Goal: Transaction & Acquisition: Purchase product/service

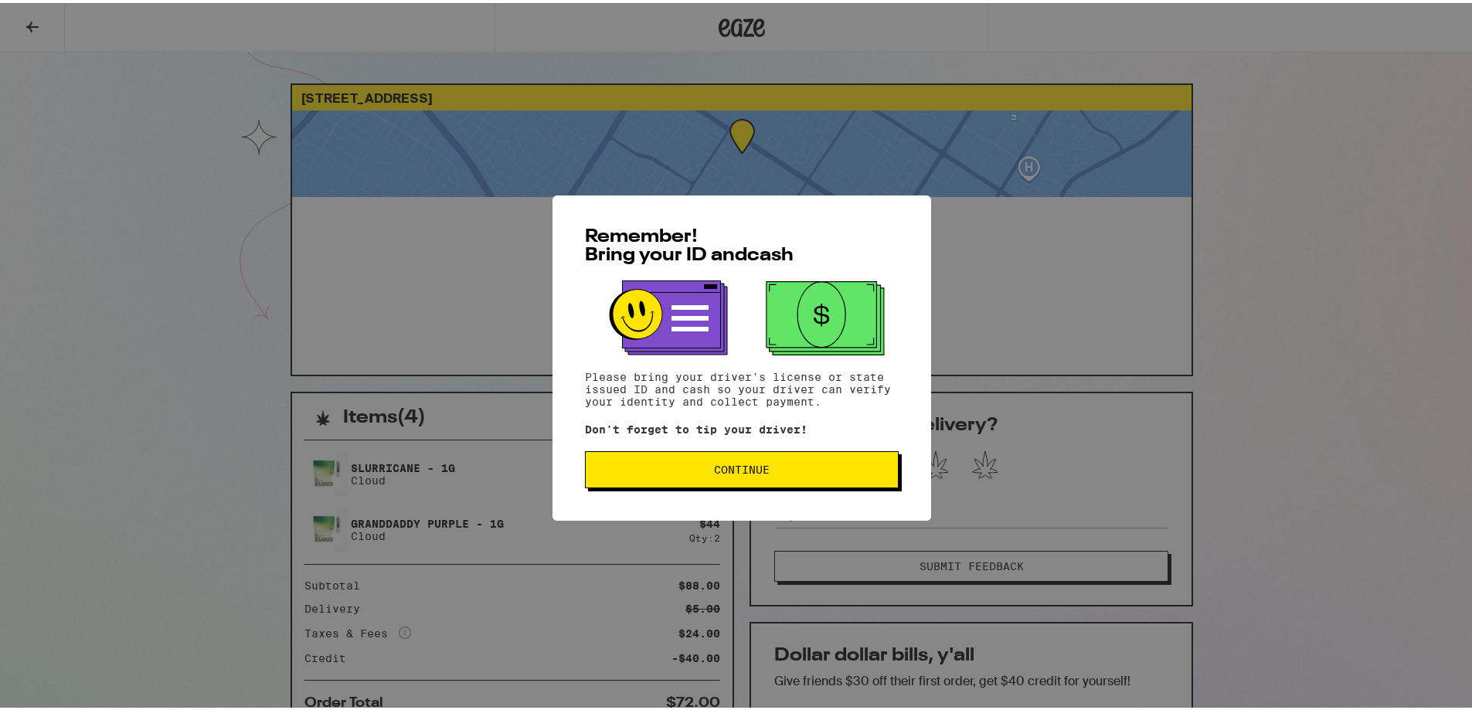
click at [738, 463] on span "Continue" at bounding box center [742, 466] width 56 height 11
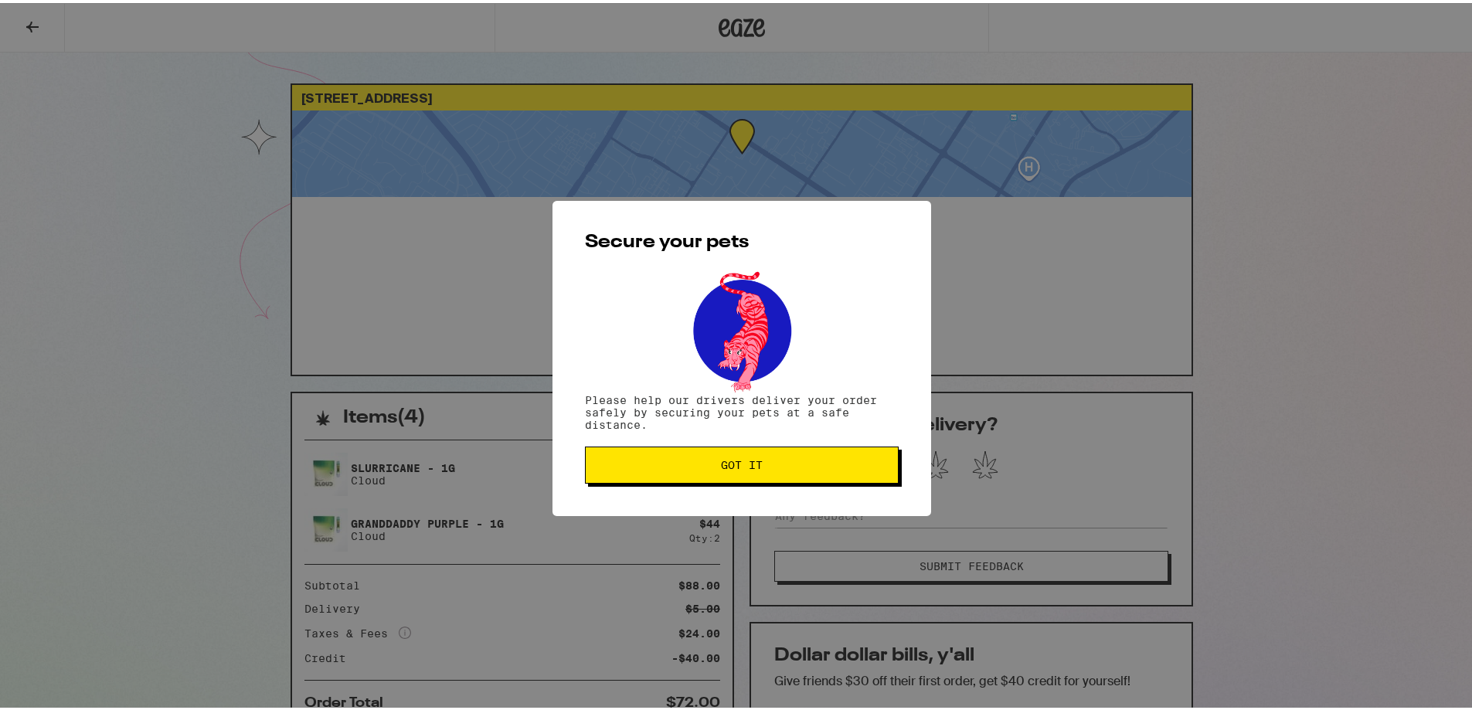
click at [712, 461] on span "Got it" at bounding box center [741, 462] width 287 height 11
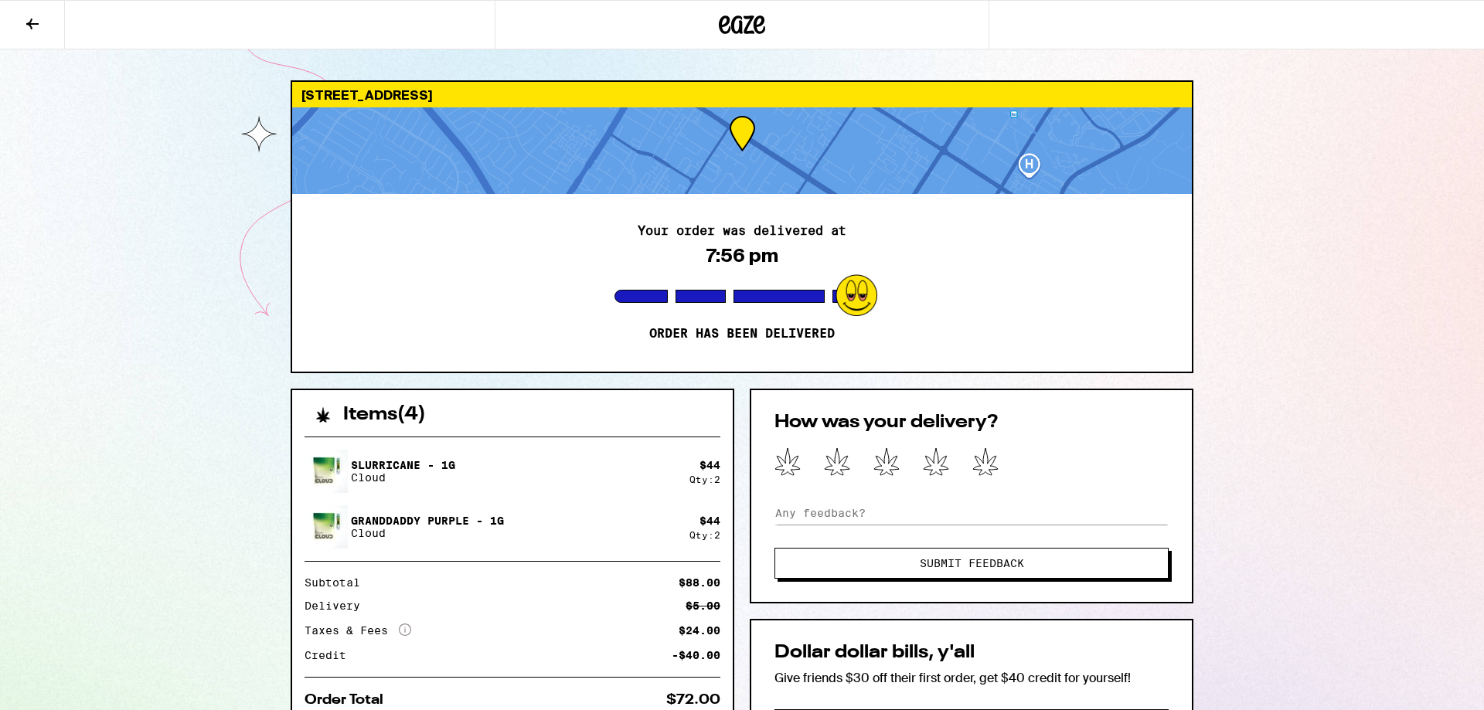
click at [30, 22] on icon at bounding box center [32, 24] width 12 height 11
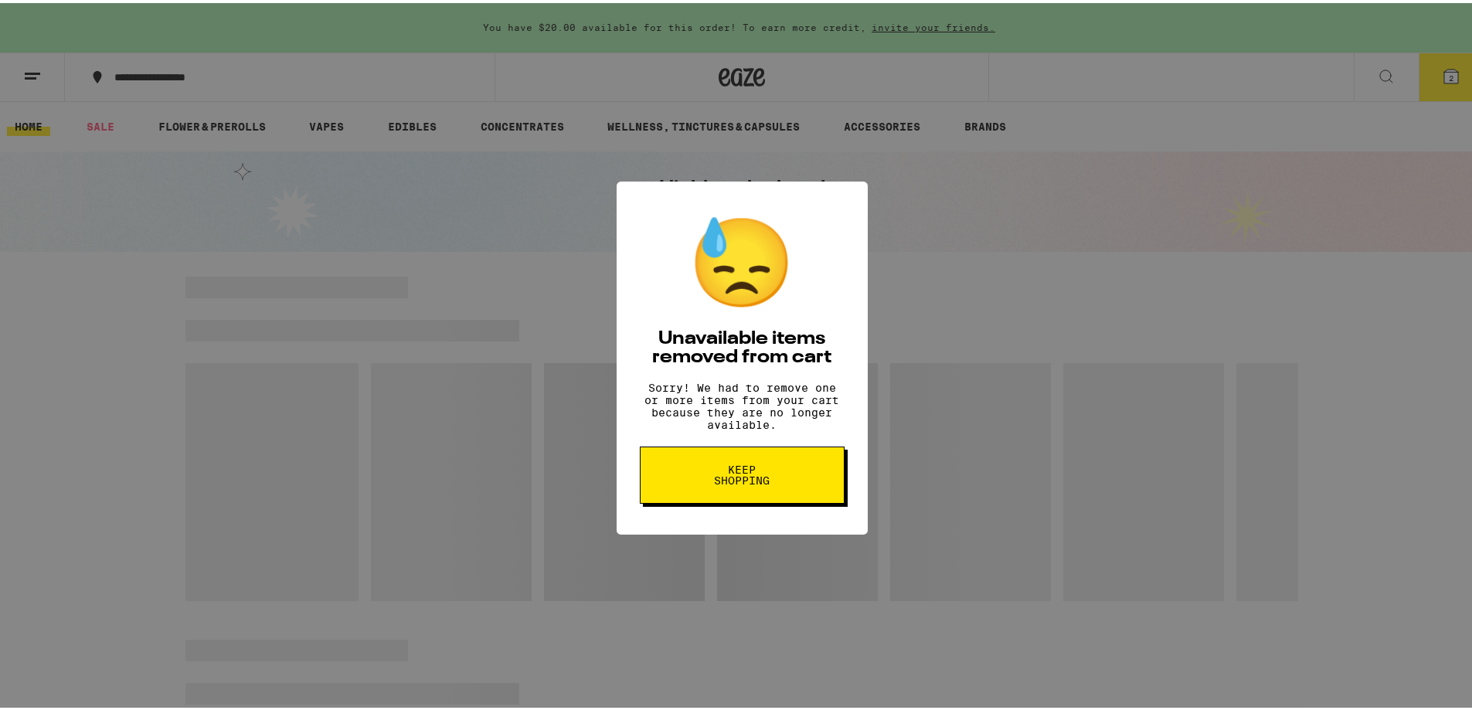
click at [735, 483] on span "Keep Shopping" at bounding box center [742, 472] width 80 height 22
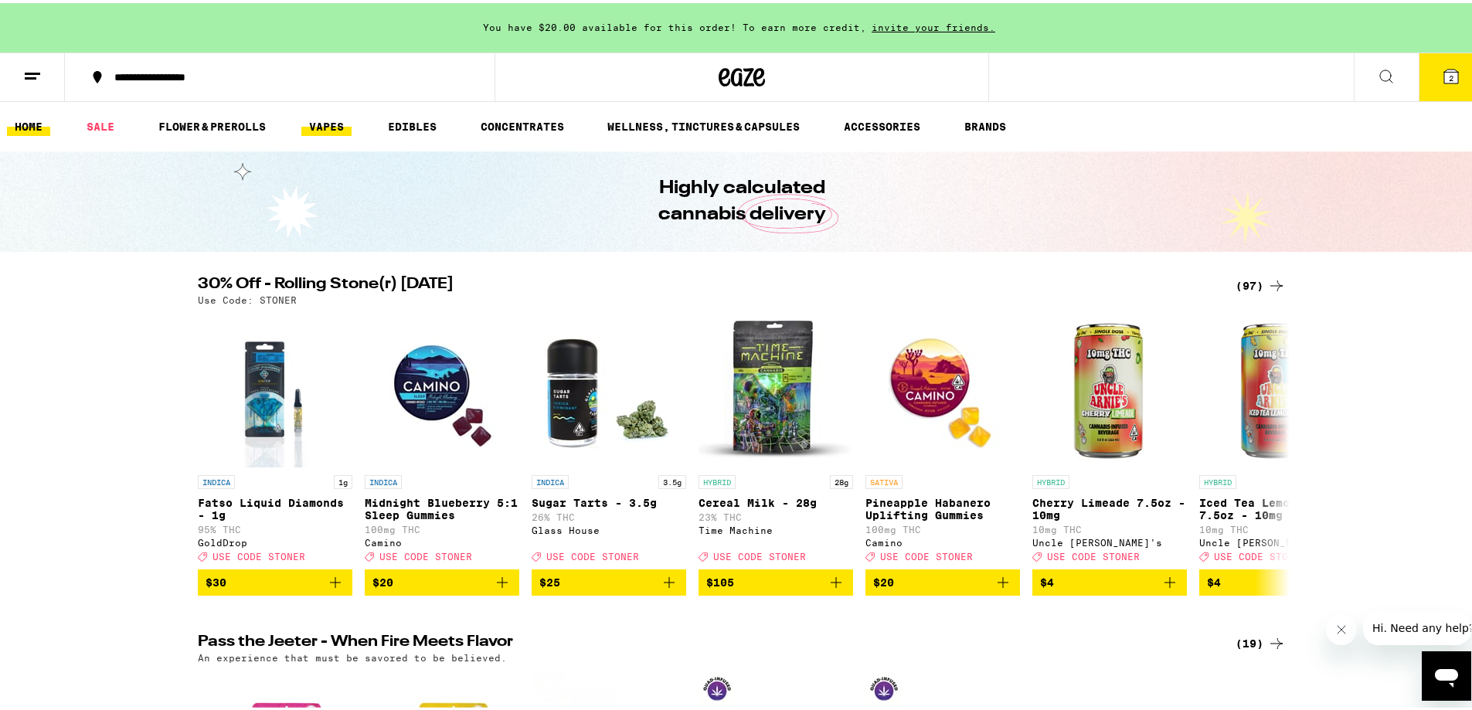
click at [324, 121] on link "VAPES" at bounding box center [326, 123] width 50 height 19
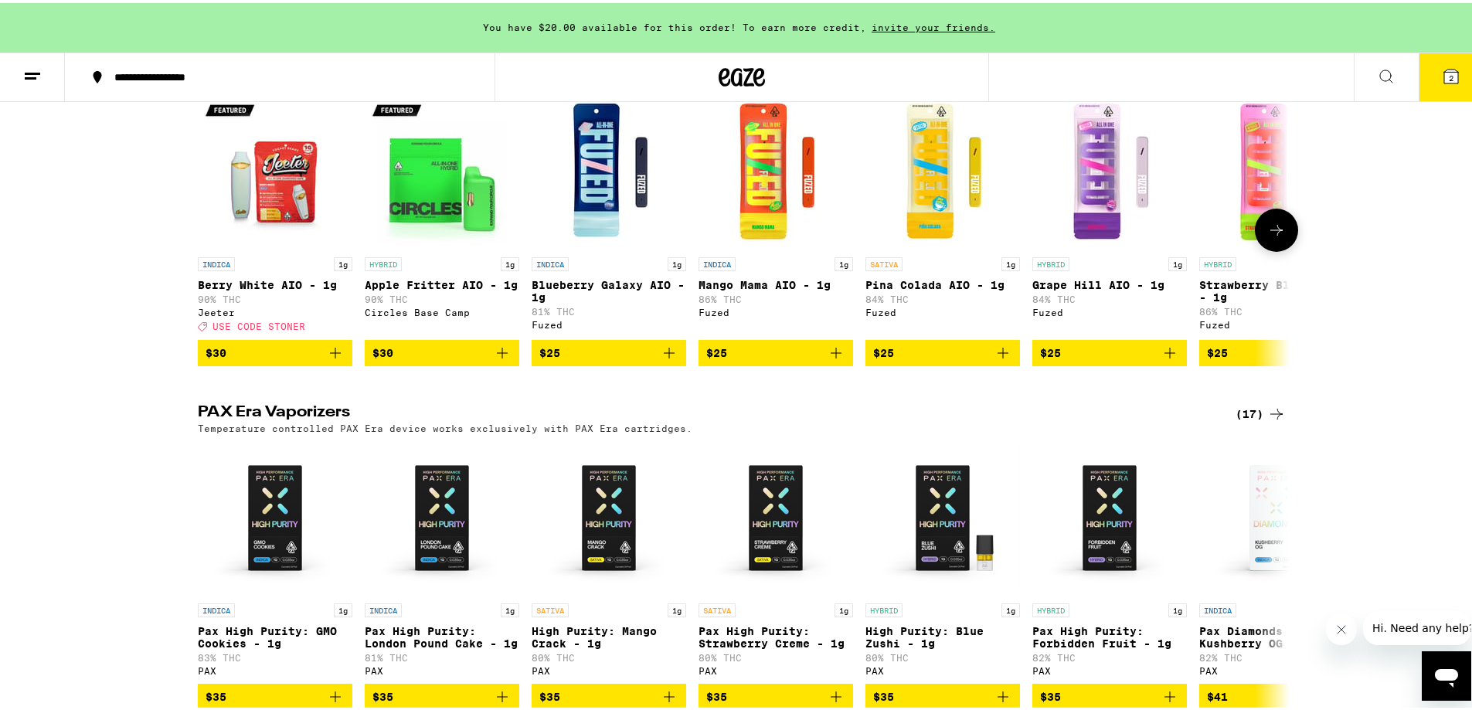
scroll to position [850, 0]
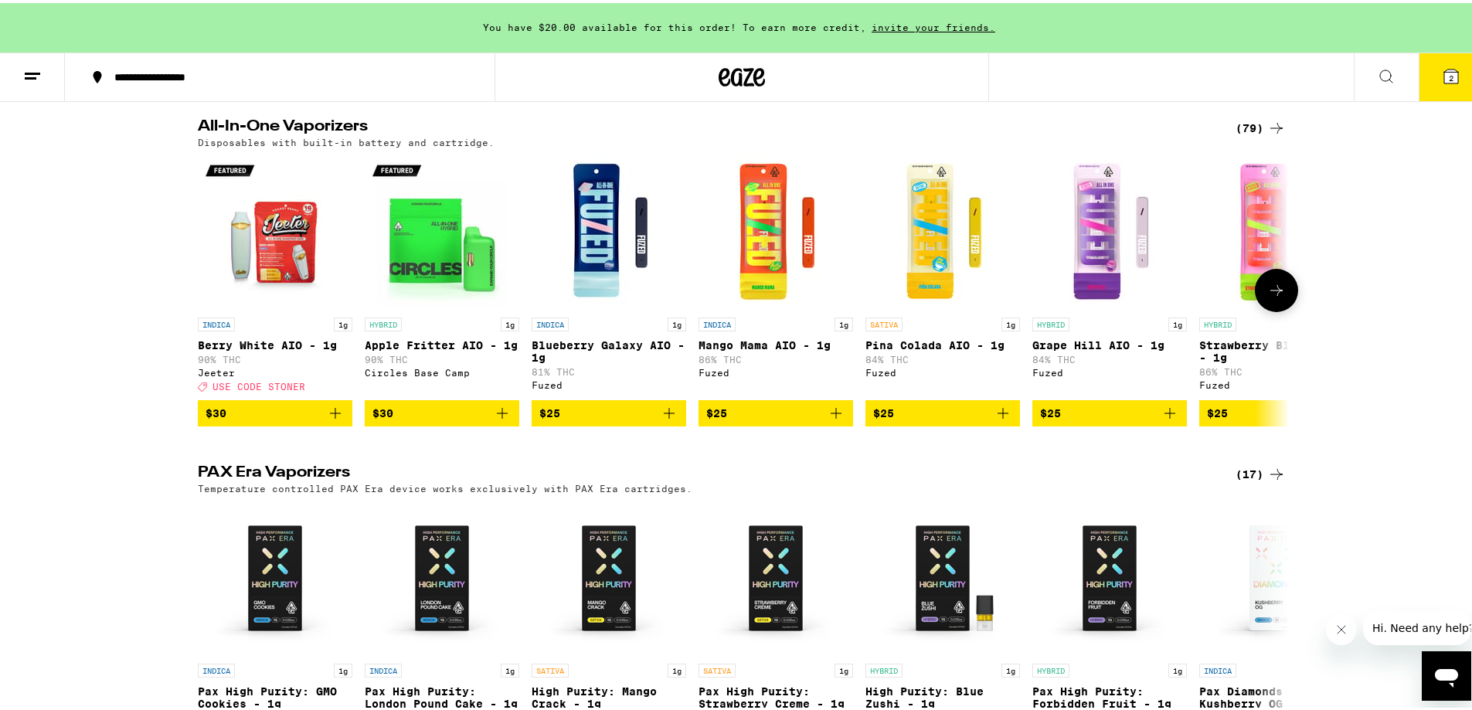
click at [1275, 293] on icon at bounding box center [1277, 287] width 12 height 11
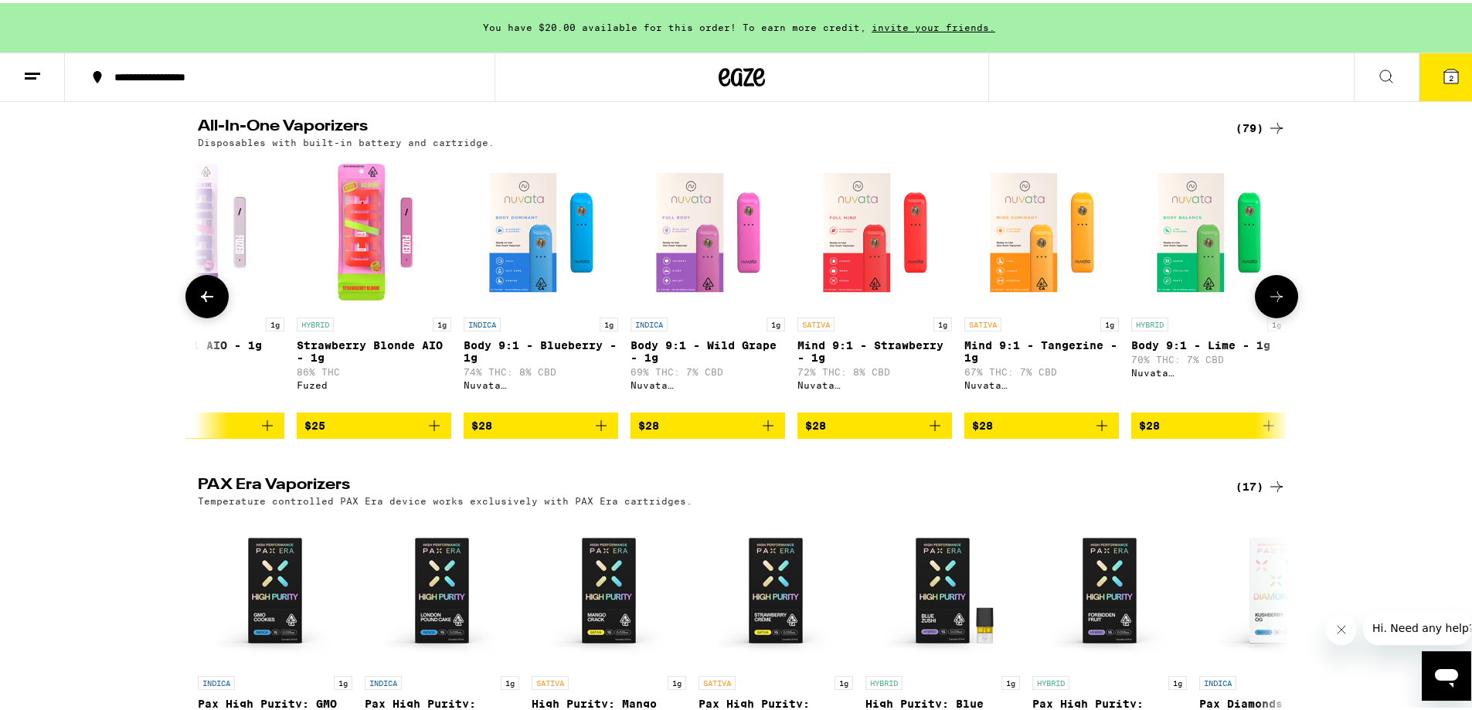
scroll to position [0, 920]
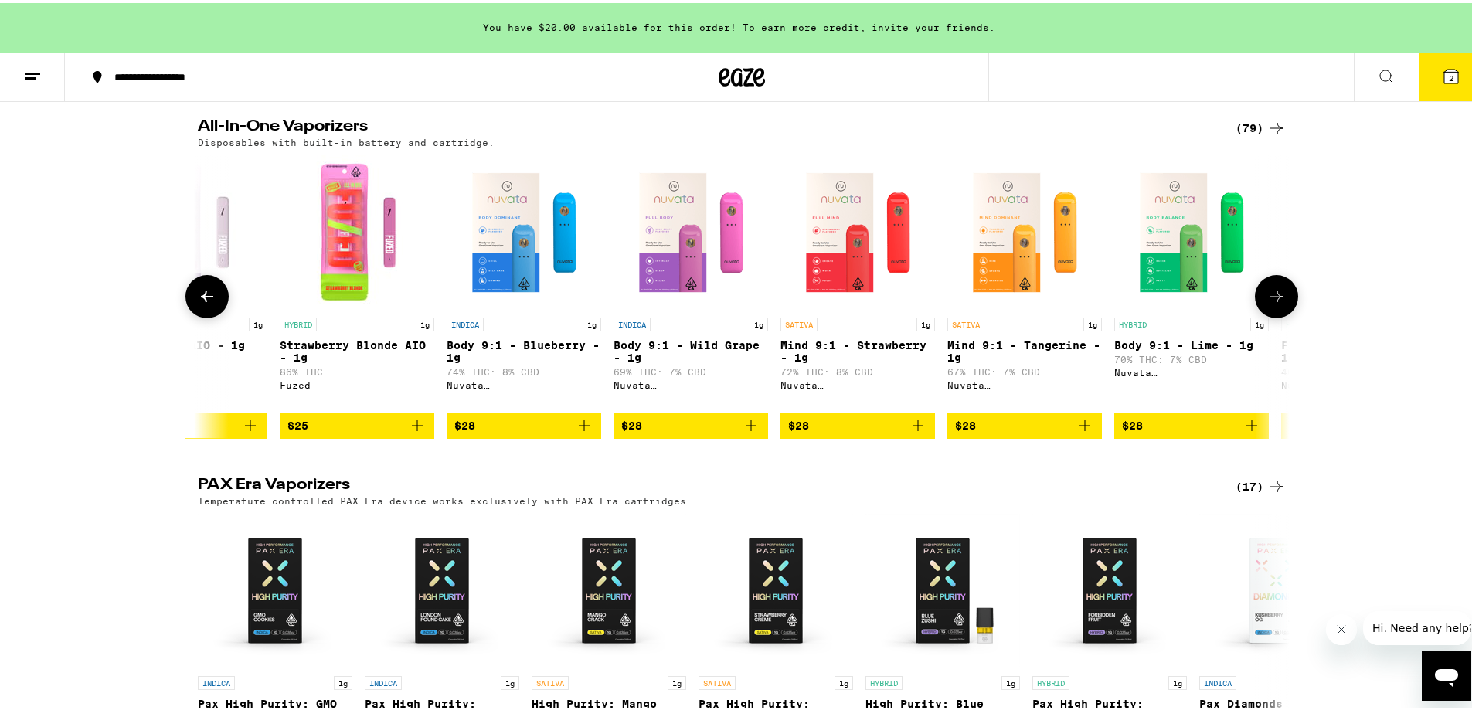
click at [202, 303] on icon at bounding box center [207, 293] width 19 height 19
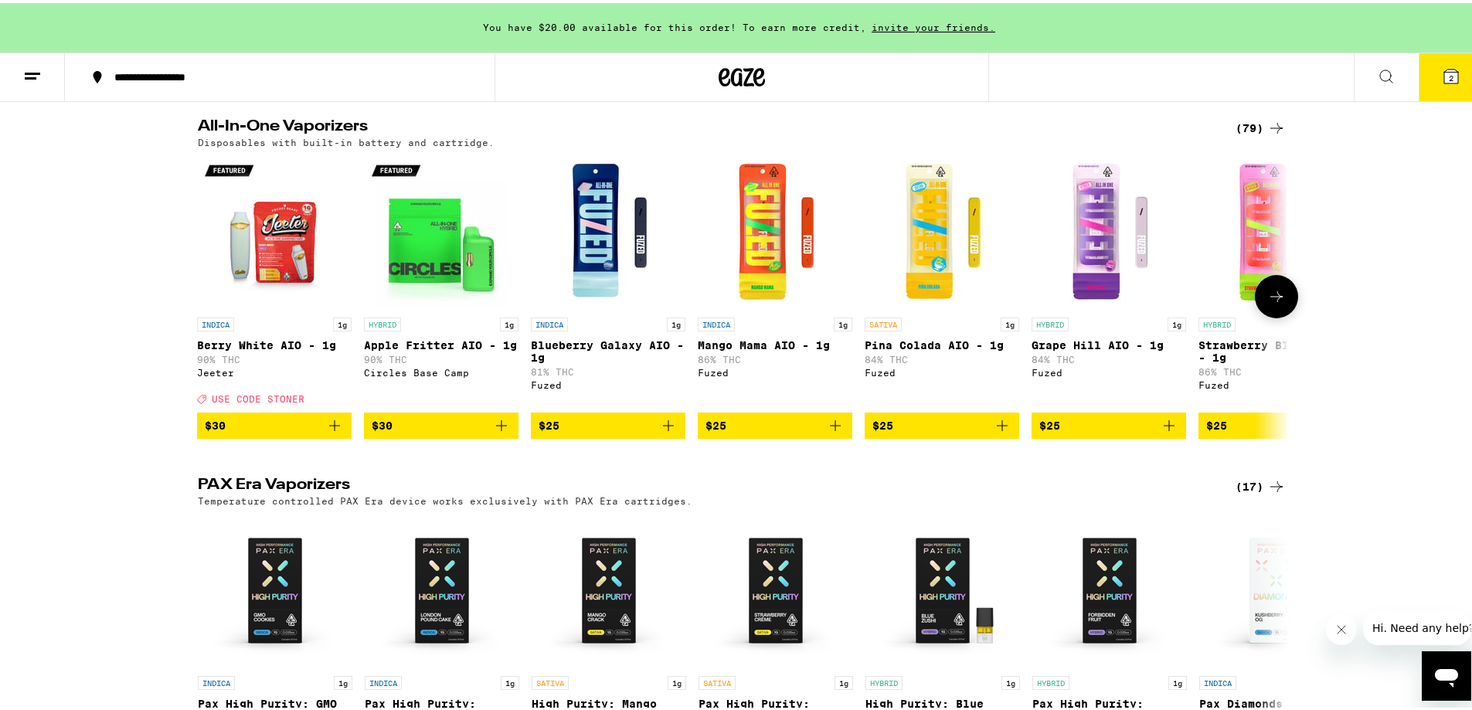
scroll to position [0, 0]
click at [1240, 134] on div "(79)" at bounding box center [1261, 125] width 50 height 19
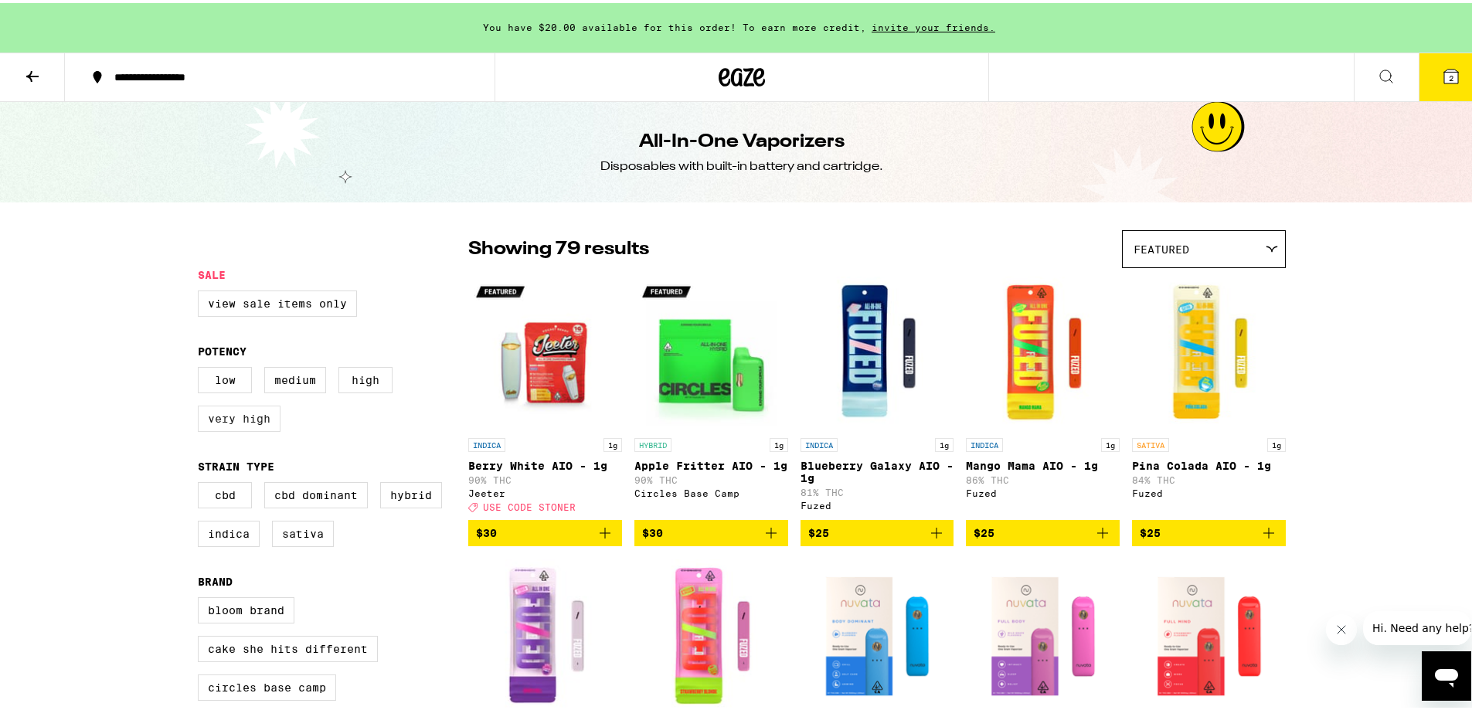
click at [236, 420] on label "Very High" at bounding box center [239, 416] width 83 height 26
click at [202, 367] on input "Very High" at bounding box center [201, 366] width 1 height 1
checkbox input "true"
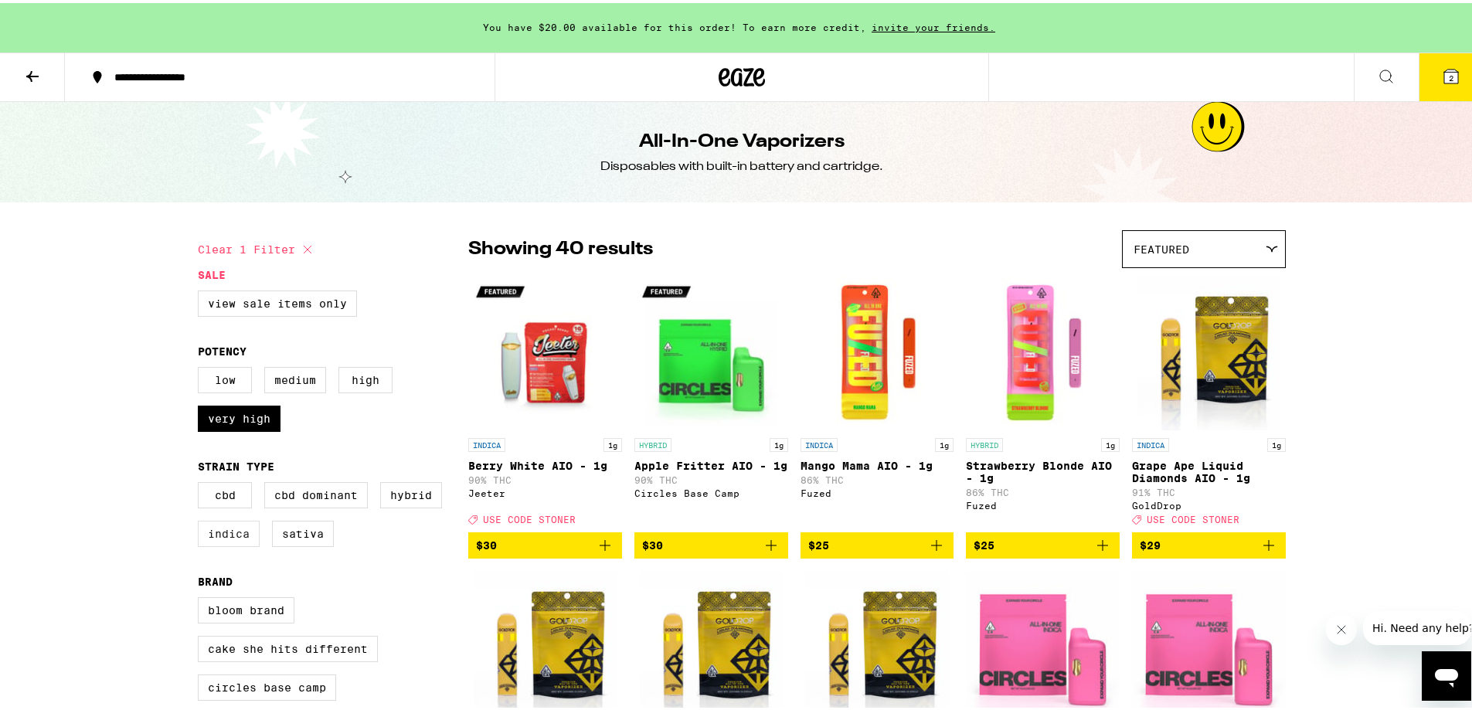
click at [218, 540] on label "Indica" at bounding box center [229, 531] width 62 height 26
click at [202, 482] on input "Indica" at bounding box center [201, 481] width 1 height 1
checkbox input "true"
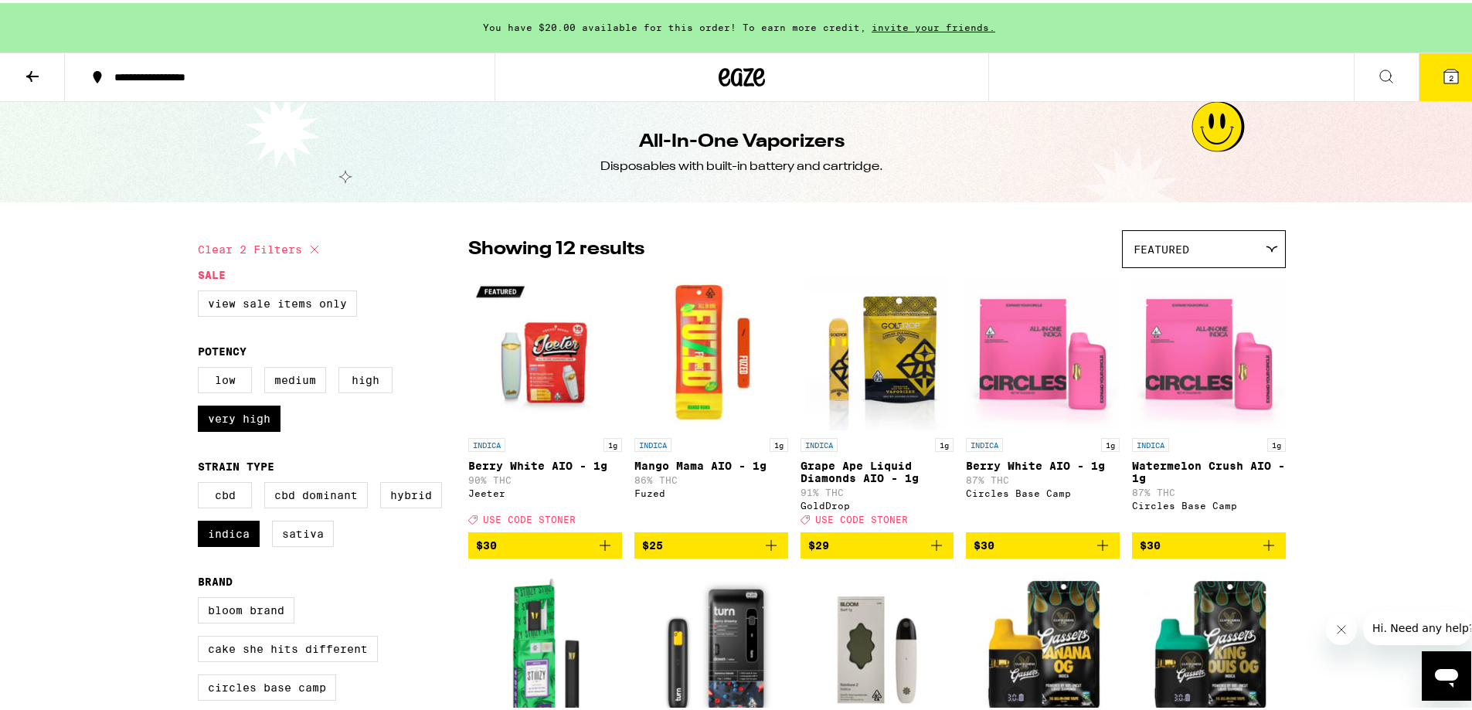
click at [883, 340] on img "Open page for Grape Ape Liquid Diamonds AIO - 1g from GoldDrop" at bounding box center [876, 350] width 143 height 155
click at [531, 353] on img "Open page for Berry White AIO - 1g from Jeeter" at bounding box center [545, 350] width 154 height 155
click at [696, 354] on img "Open page for Mango Mama AIO - 1g from Fuzed" at bounding box center [711, 350] width 154 height 155
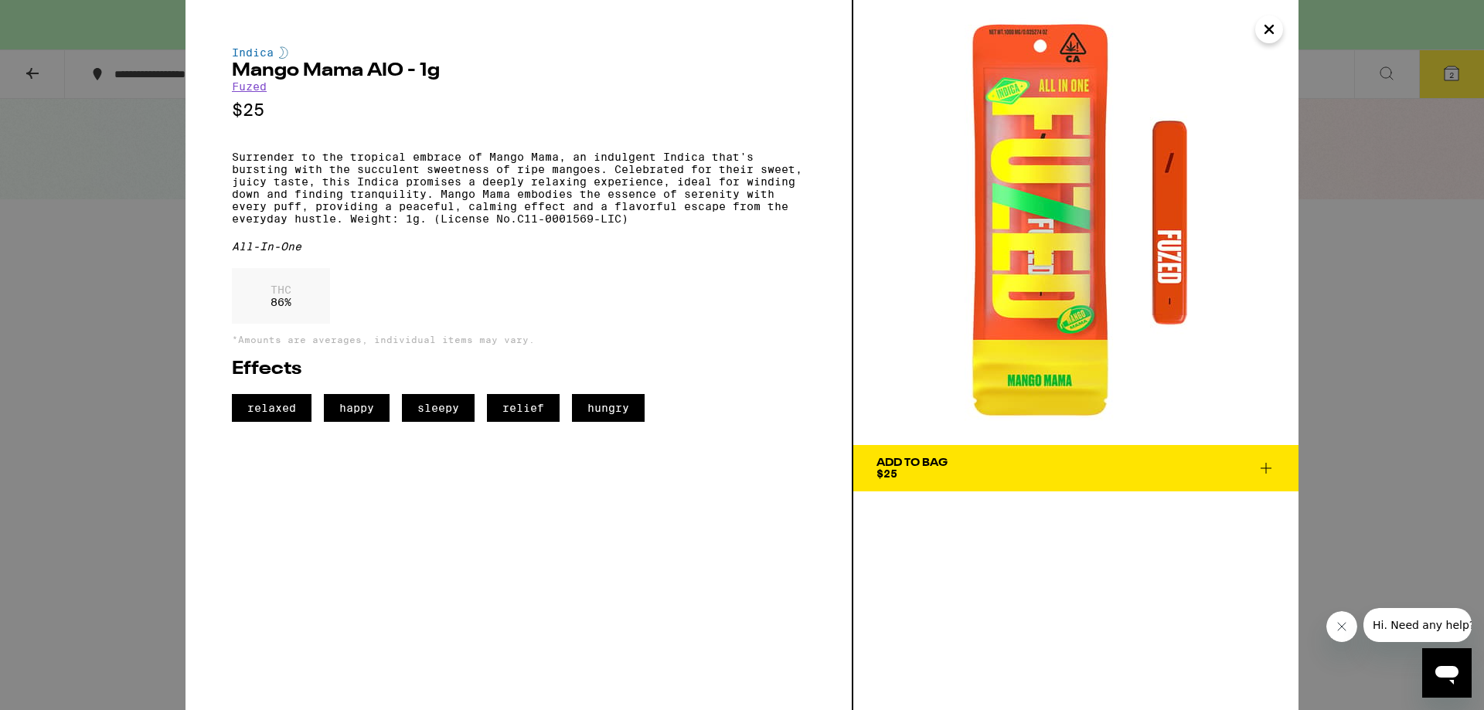
click at [960, 469] on span "Add To Bag $25" at bounding box center [1075, 469] width 399 height 22
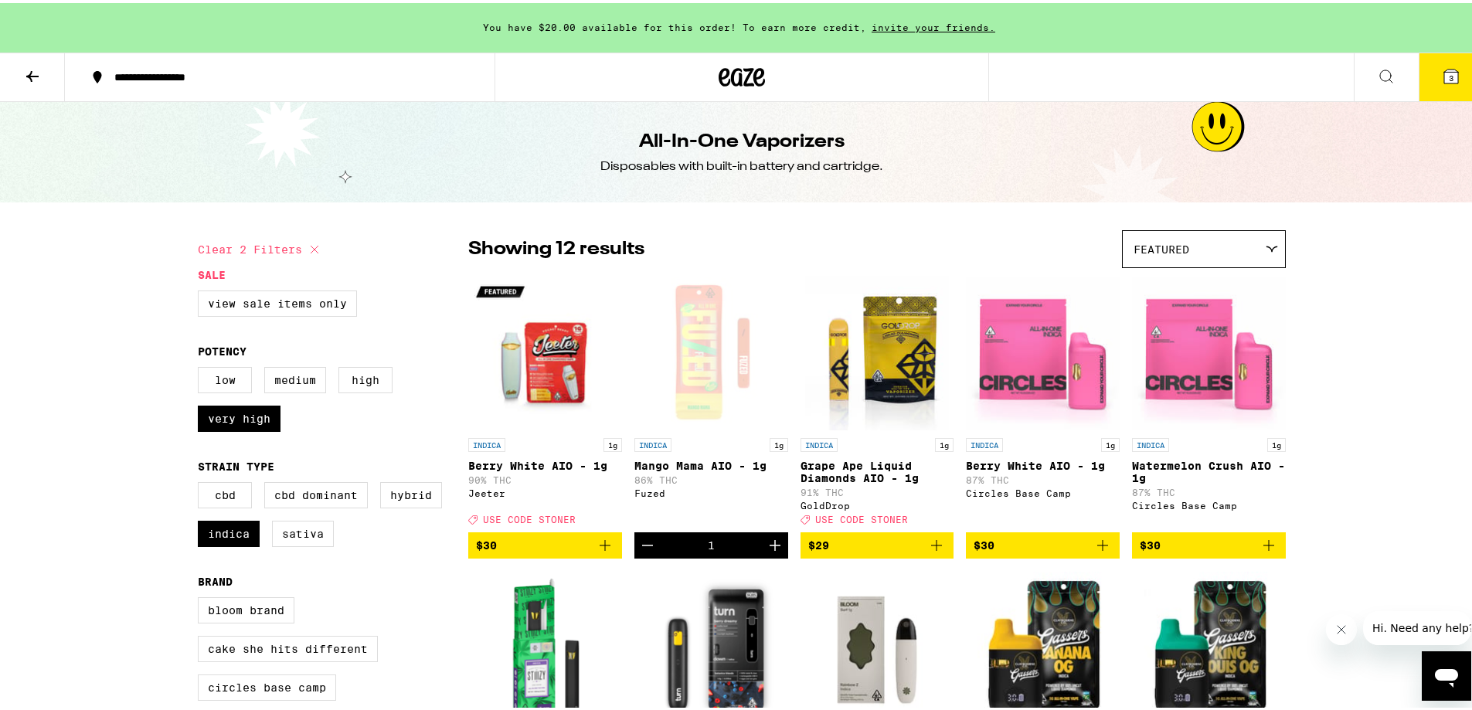
click at [537, 522] on span "USE CODE STONER" at bounding box center [529, 517] width 93 height 10
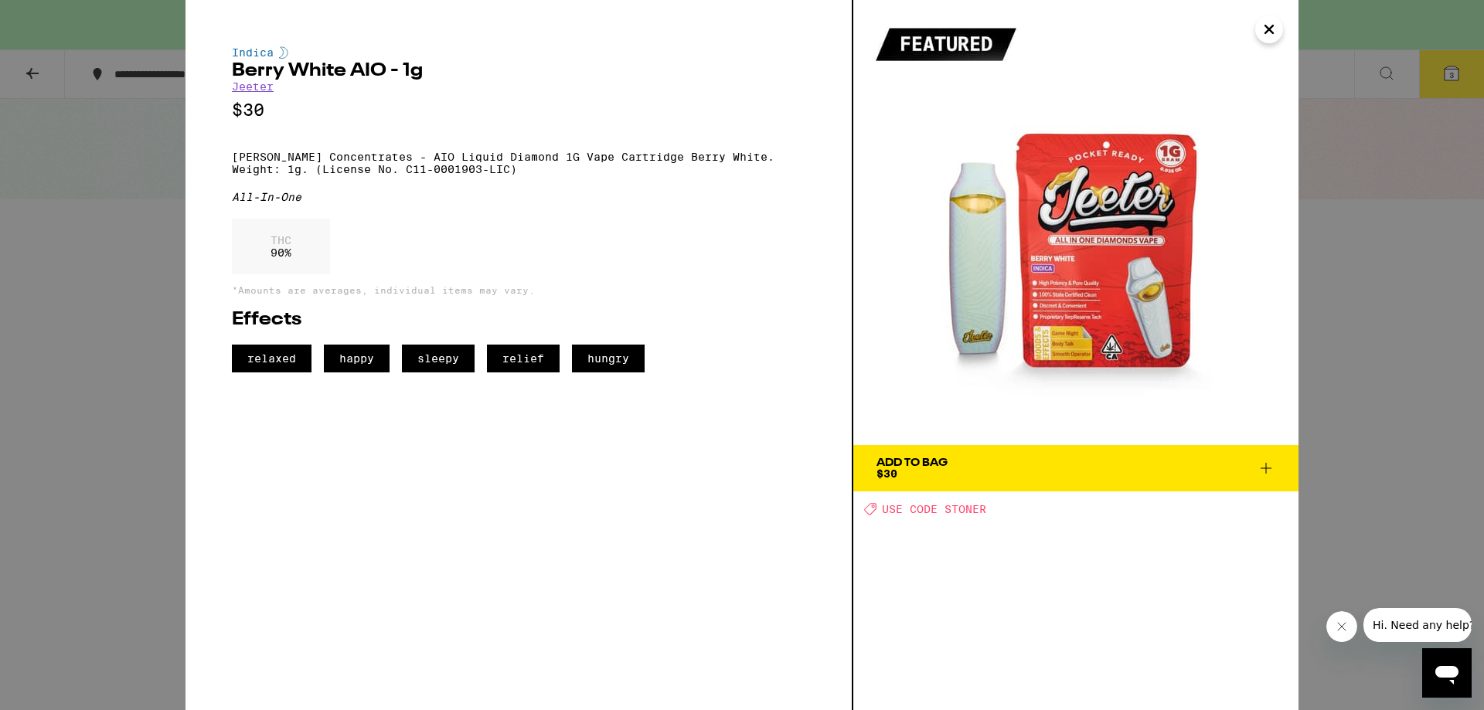
click at [918, 467] on div "Add To Bag" at bounding box center [911, 463] width 71 height 11
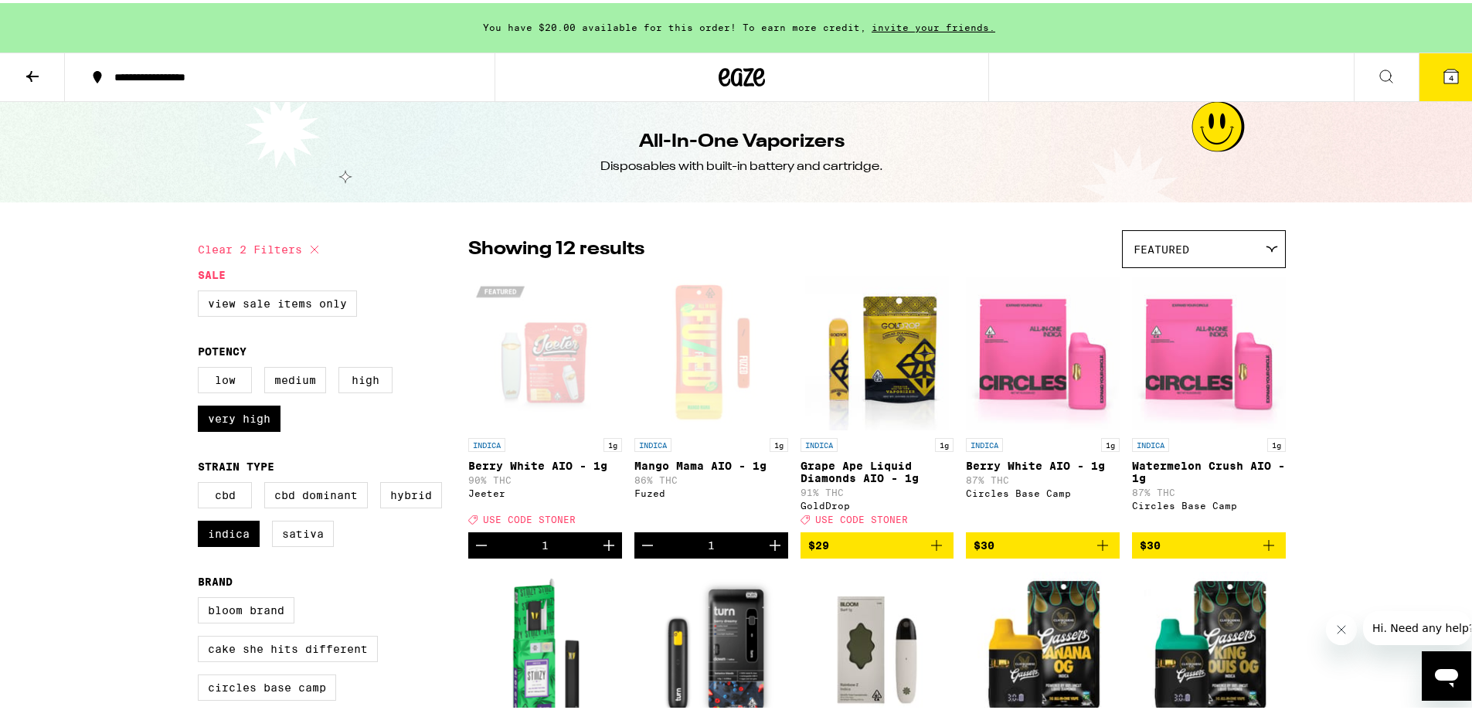
click at [27, 78] on icon at bounding box center [32, 73] width 19 height 19
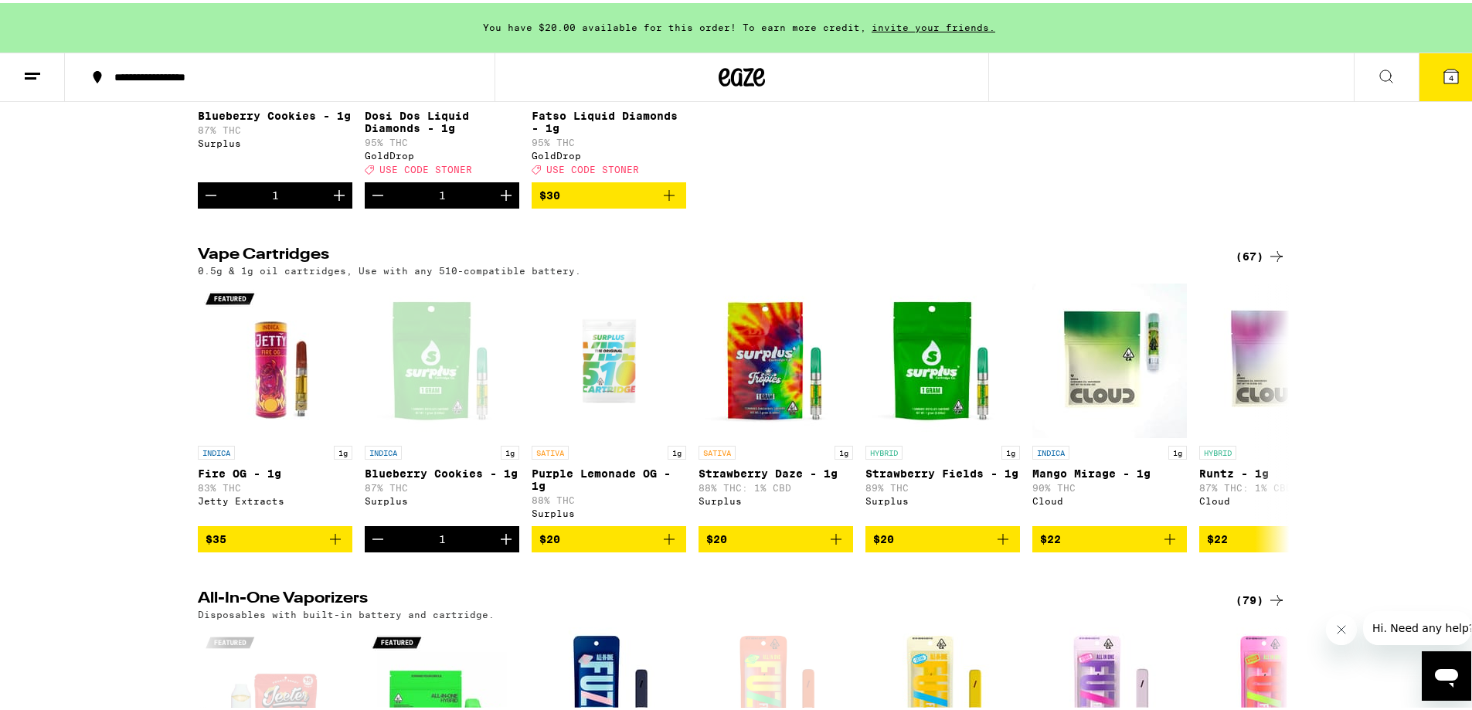
scroll to position [386, 0]
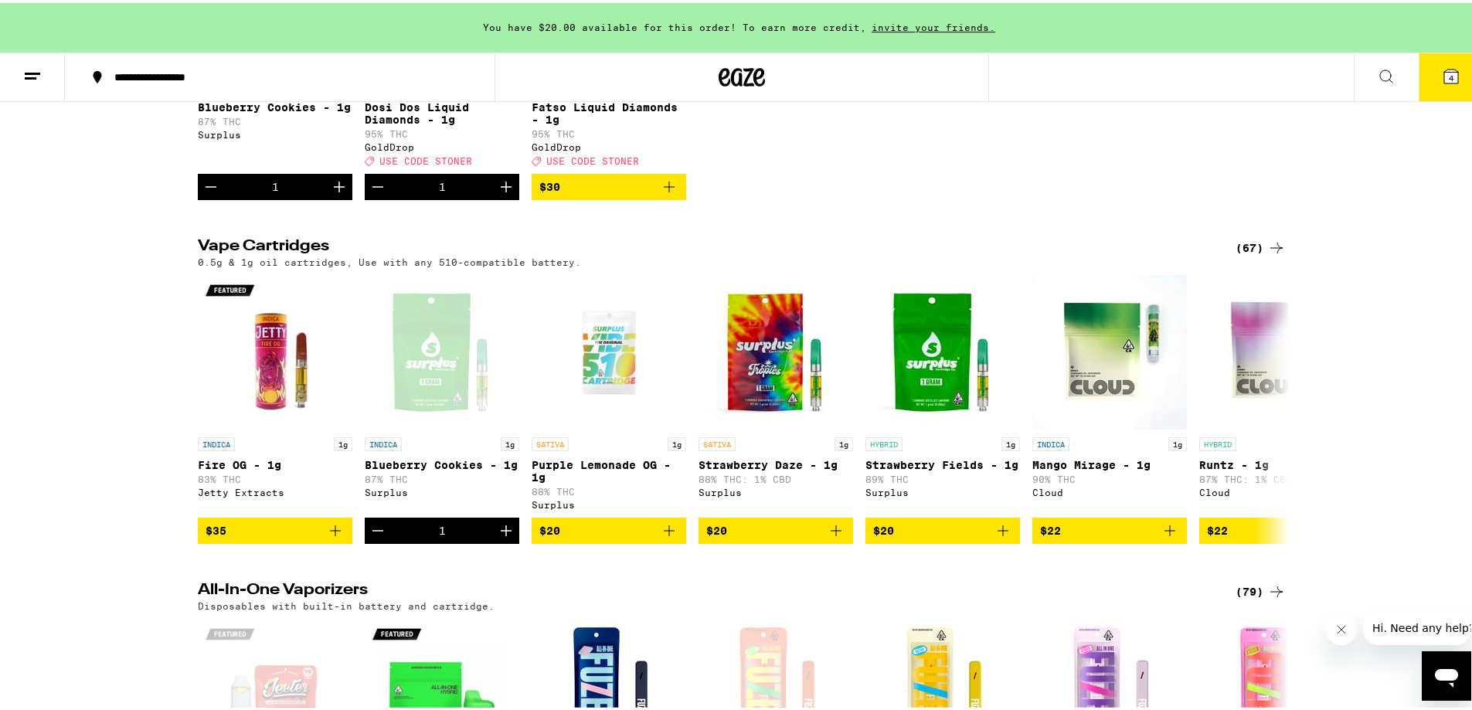
click at [1243, 254] on div "(67)" at bounding box center [1261, 245] width 50 height 19
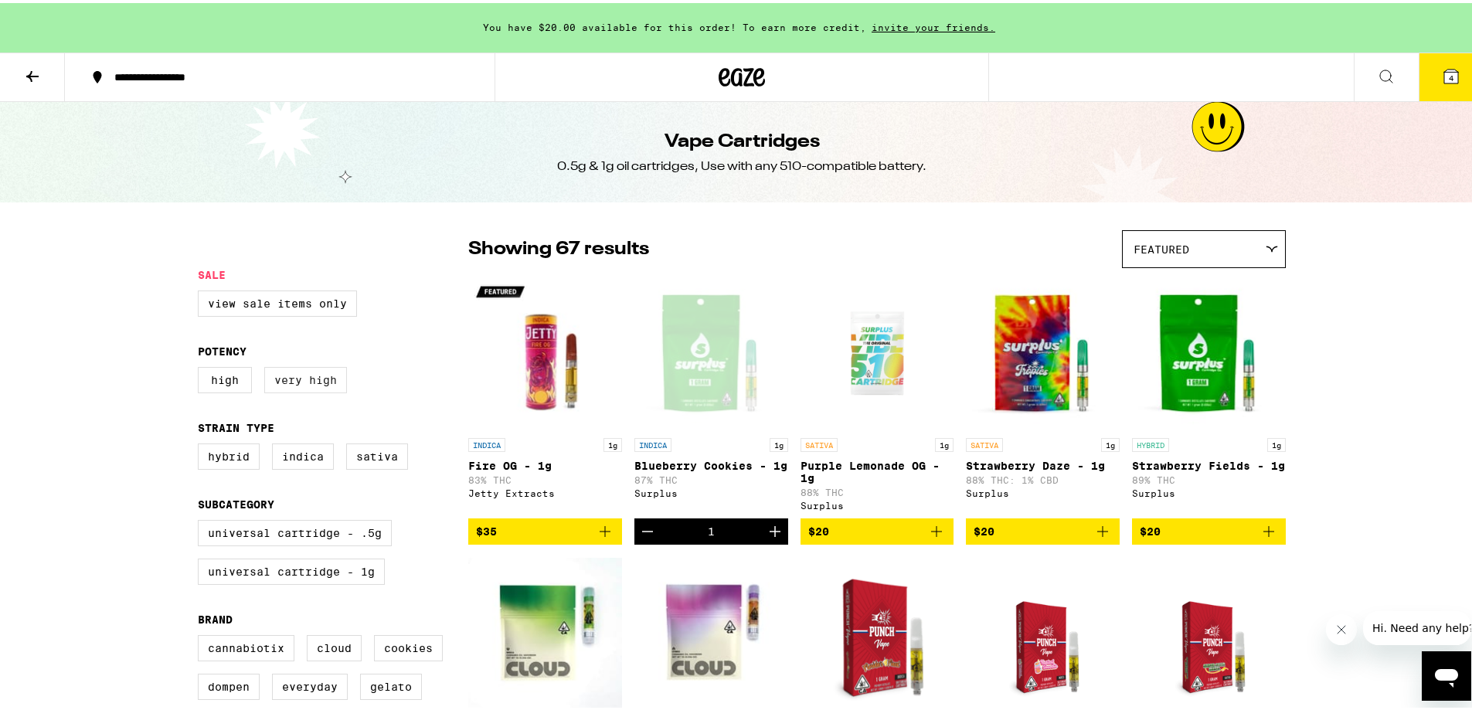
click at [291, 384] on label "Very High" at bounding box center [305, 377] width 83 height 26
click at [202, 367] on input "Very High" at bounding box center [201, 366] width 1 height 1
checkbox input "true"
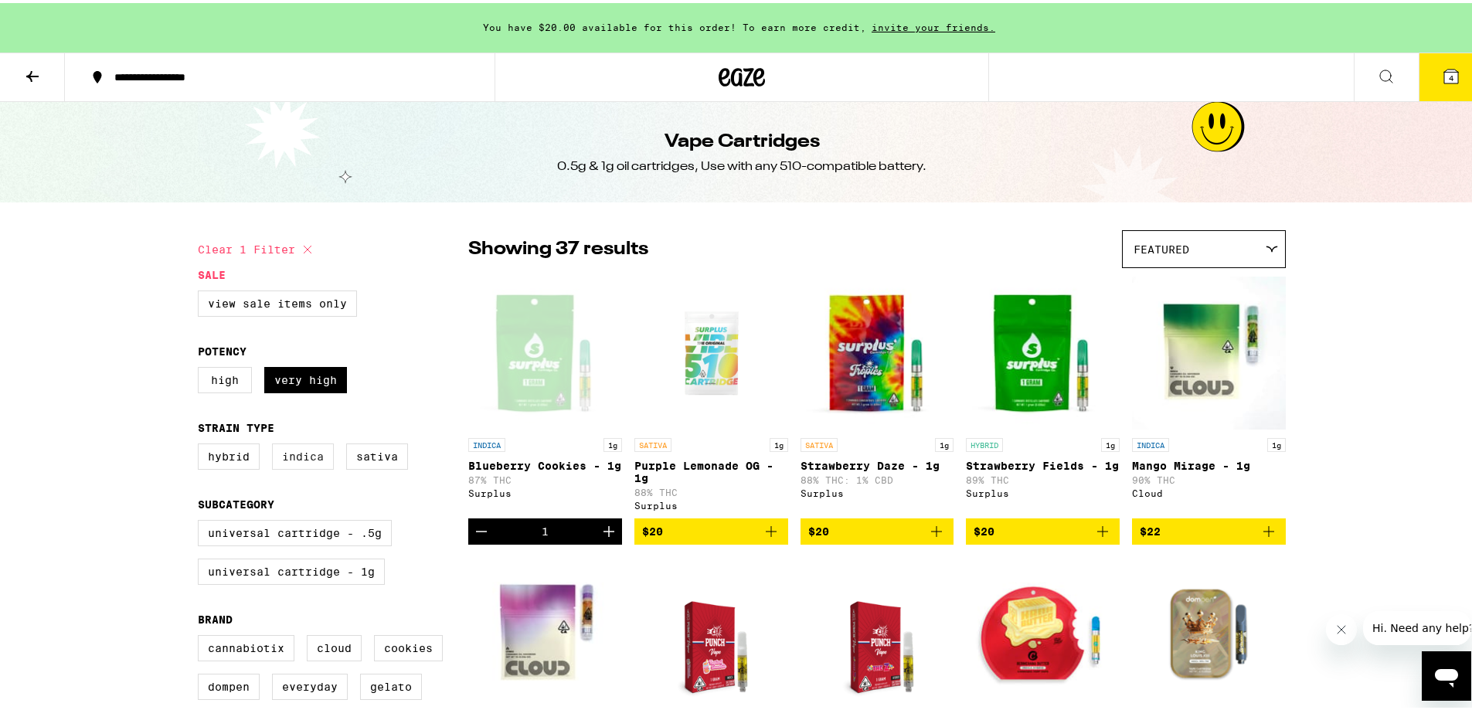
click at [309, 464] on label "Indica" at bounding box center [303, 454] width 62 height 26
click at [202, 444] on input "Indica" at bounding box center [201, 443] width 1 height 1
checkbox input "true"
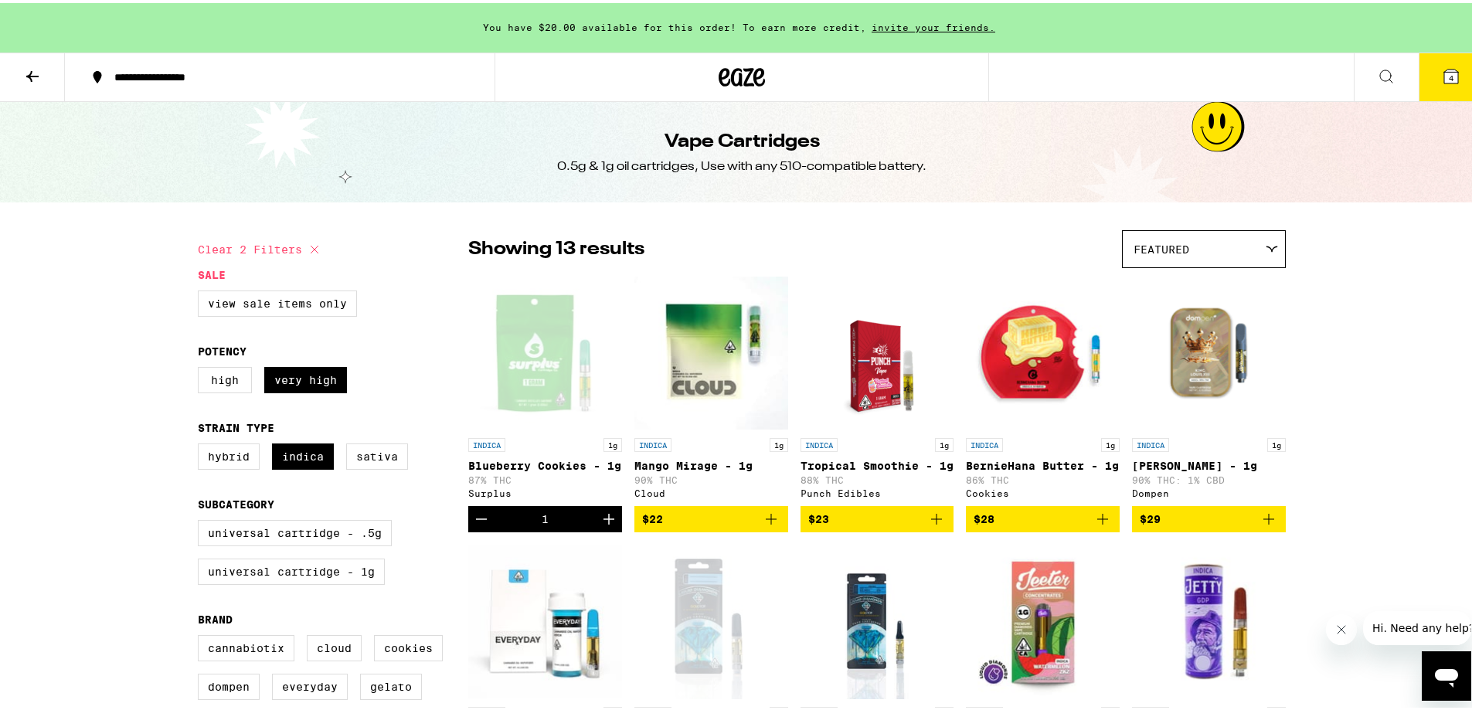
click at [604, 522] on icon "Increment" at bounding box center [609, 516] width 11 height 11
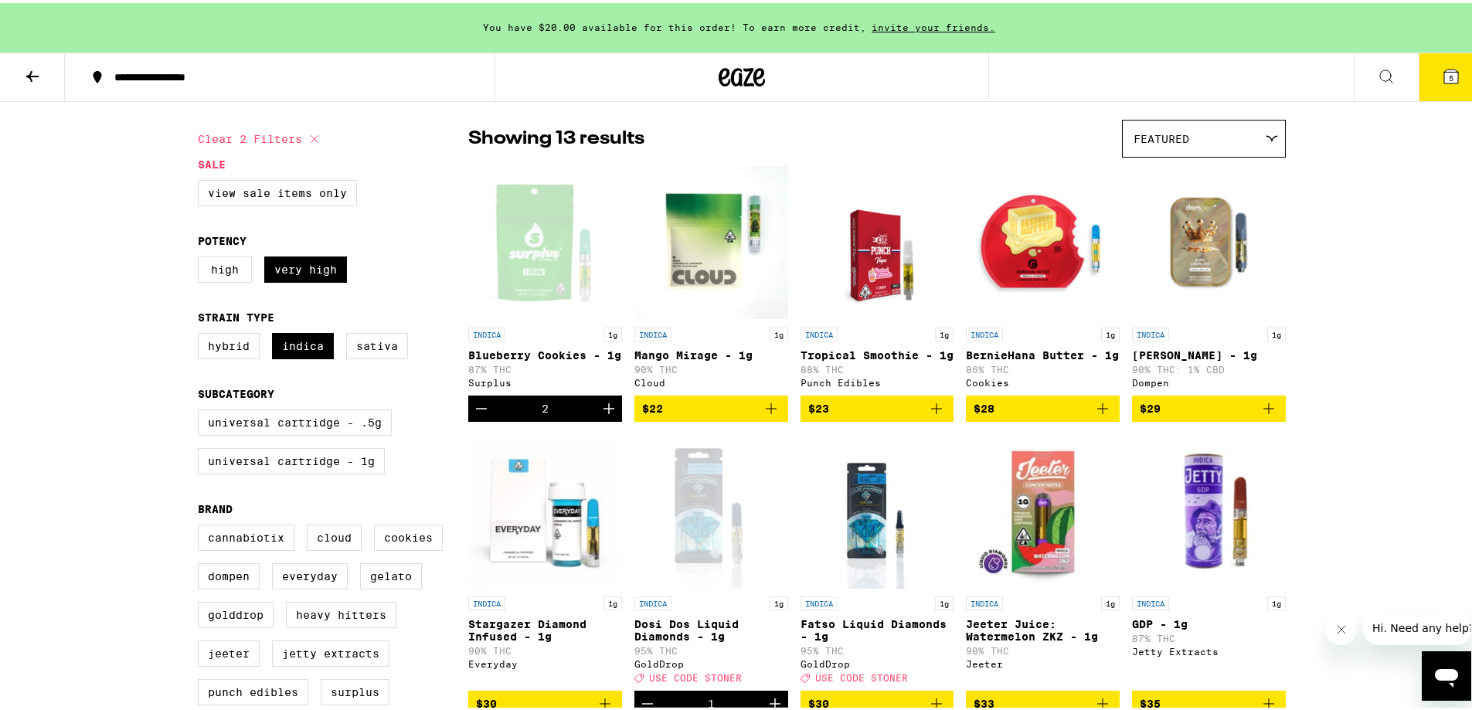
scroll to position [77, 0]
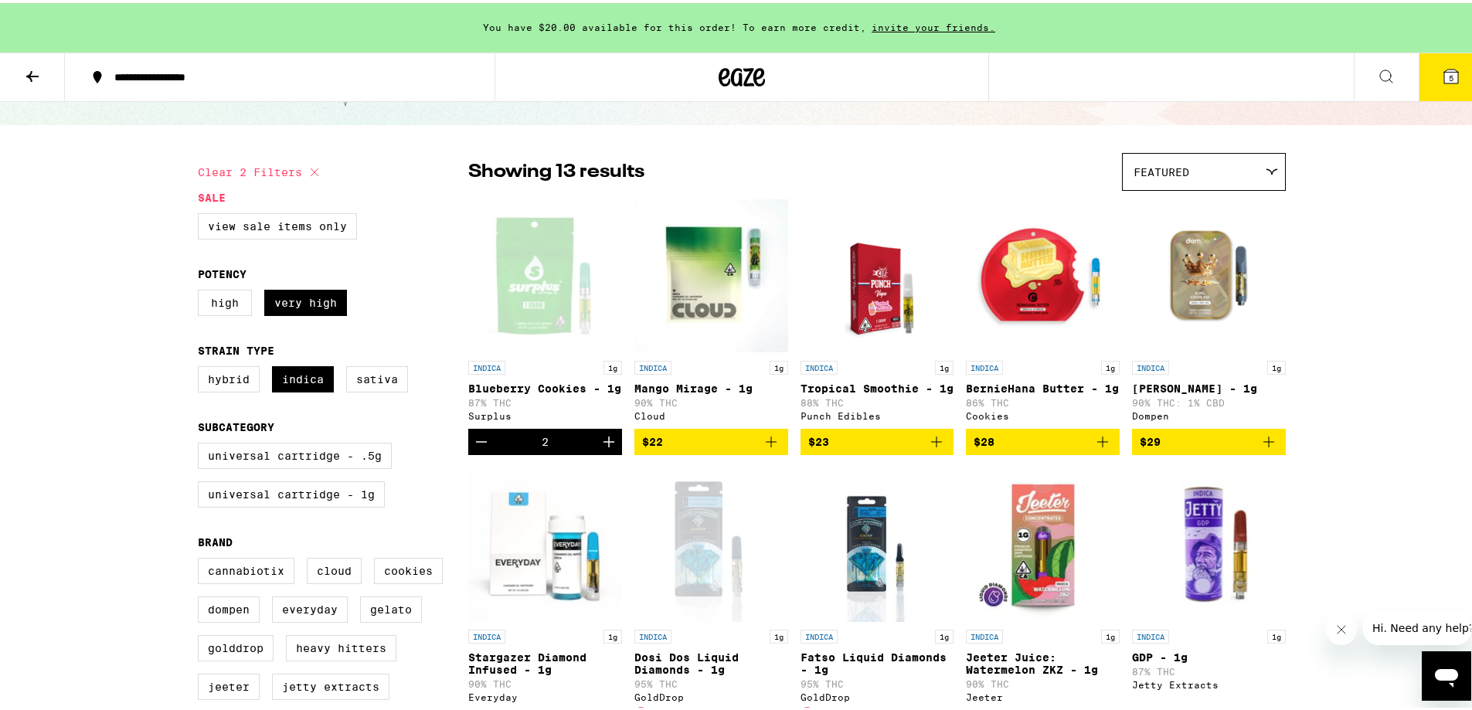
click at [479, 448] on icon "Decrement" at bounding box center [481, 439] width 19 height 19
click at [476, 439] on icon "Decrement" at bounding box center [481, 439] width 11 height 0
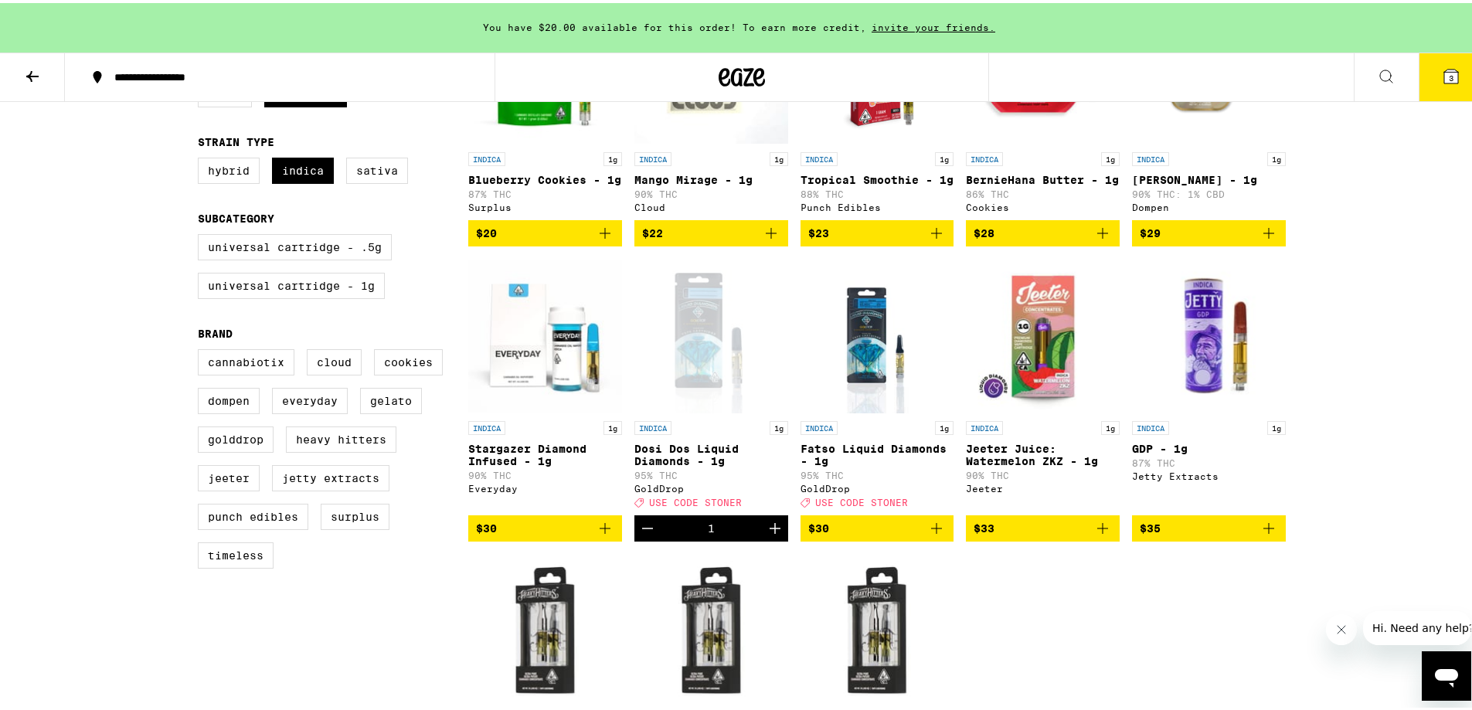
scroll to position [309, 0]
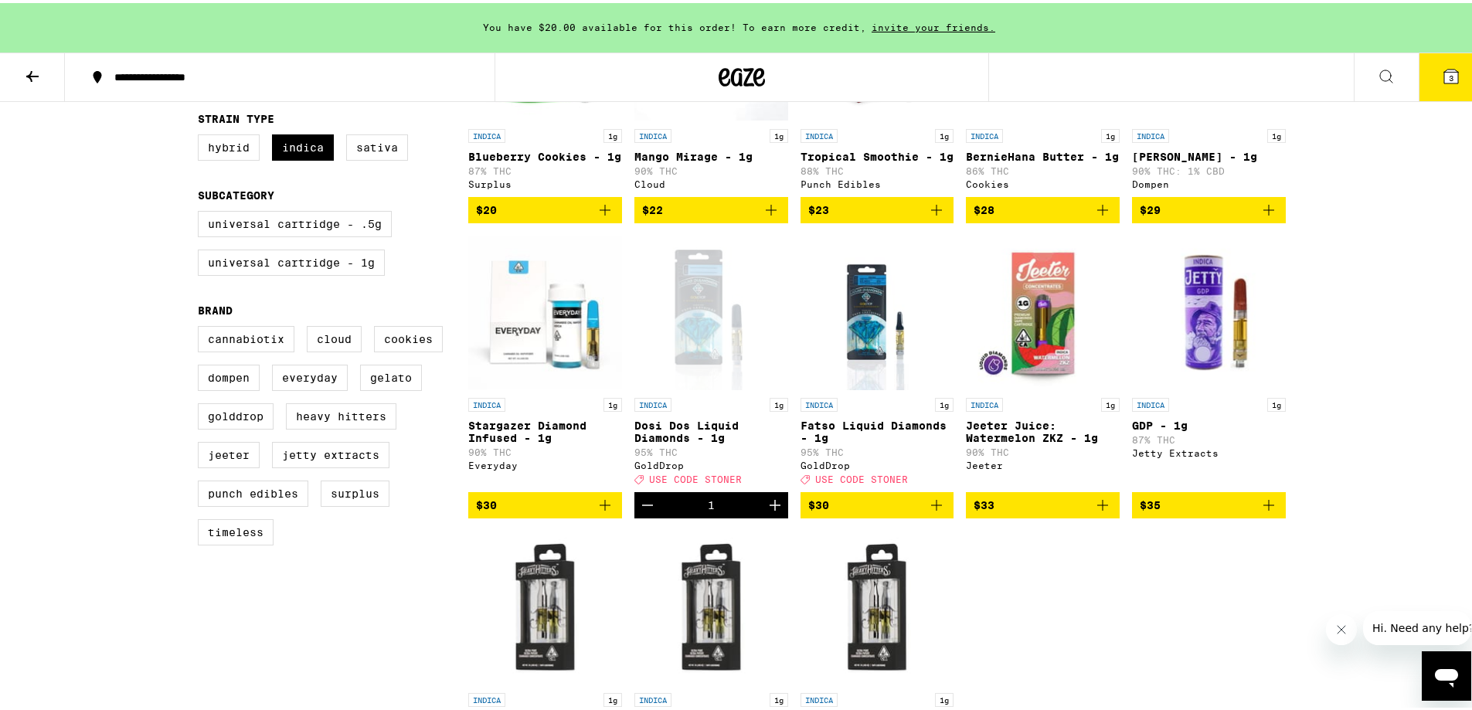
click at [935, 512] on icon "Add to bag" at bounding box center [936, 502] width 19 height 19
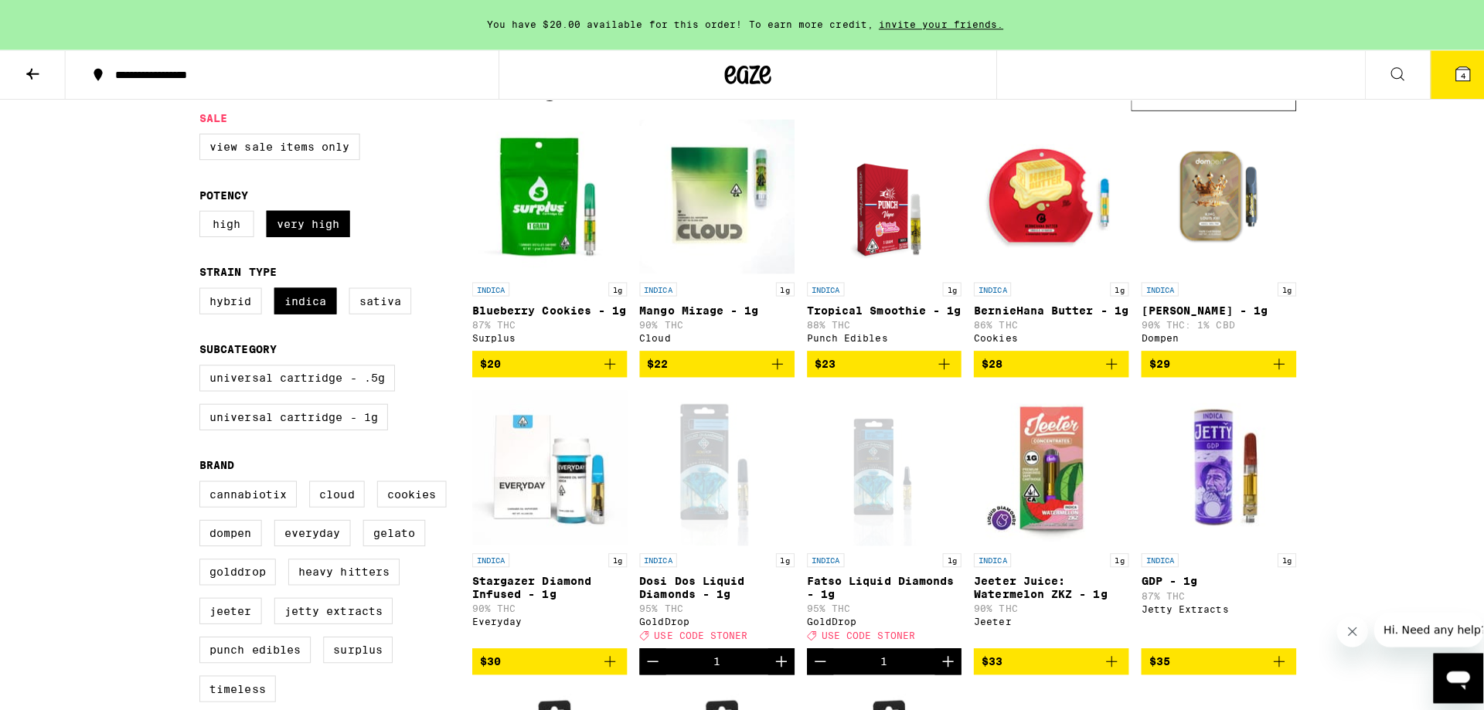
scroll to position [0, 0]
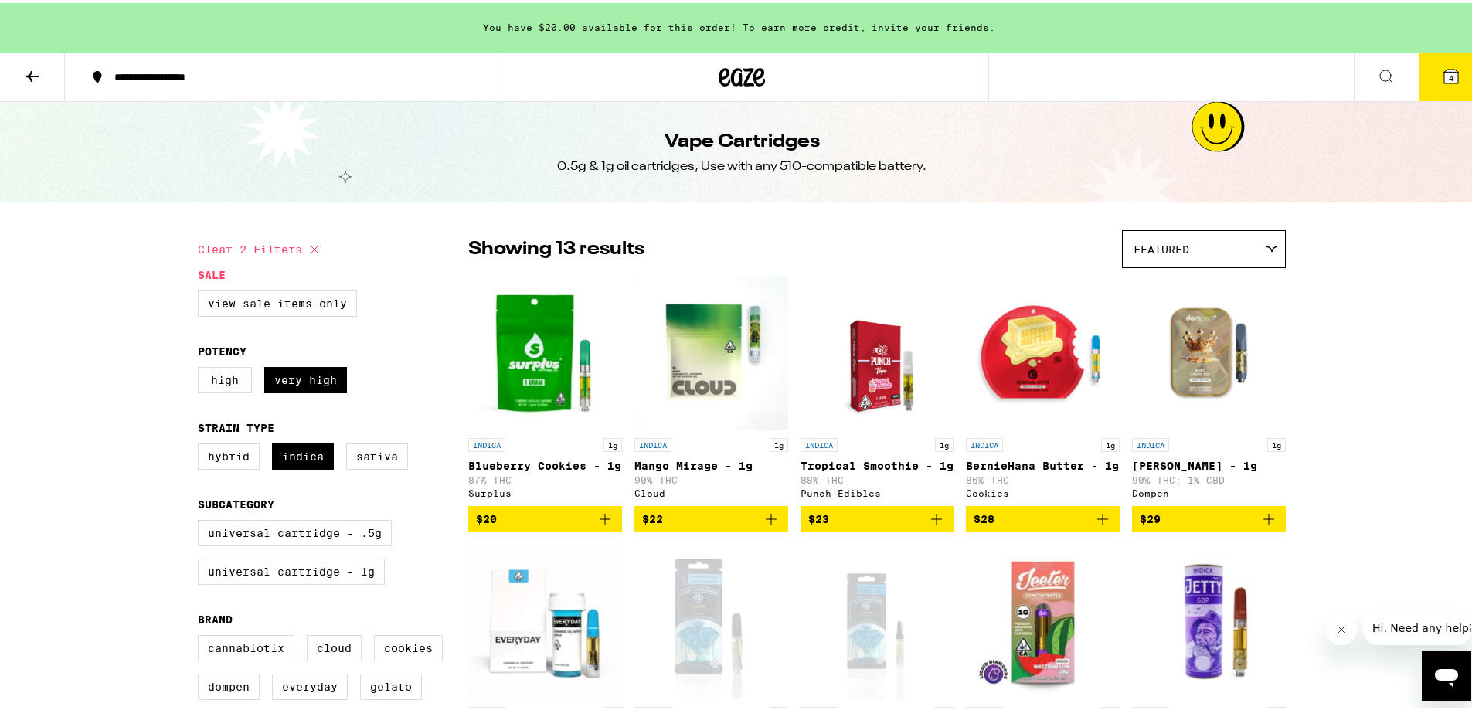
click at [1446, 73] on icon at bounding box center [1451, 73] width 14 height 14
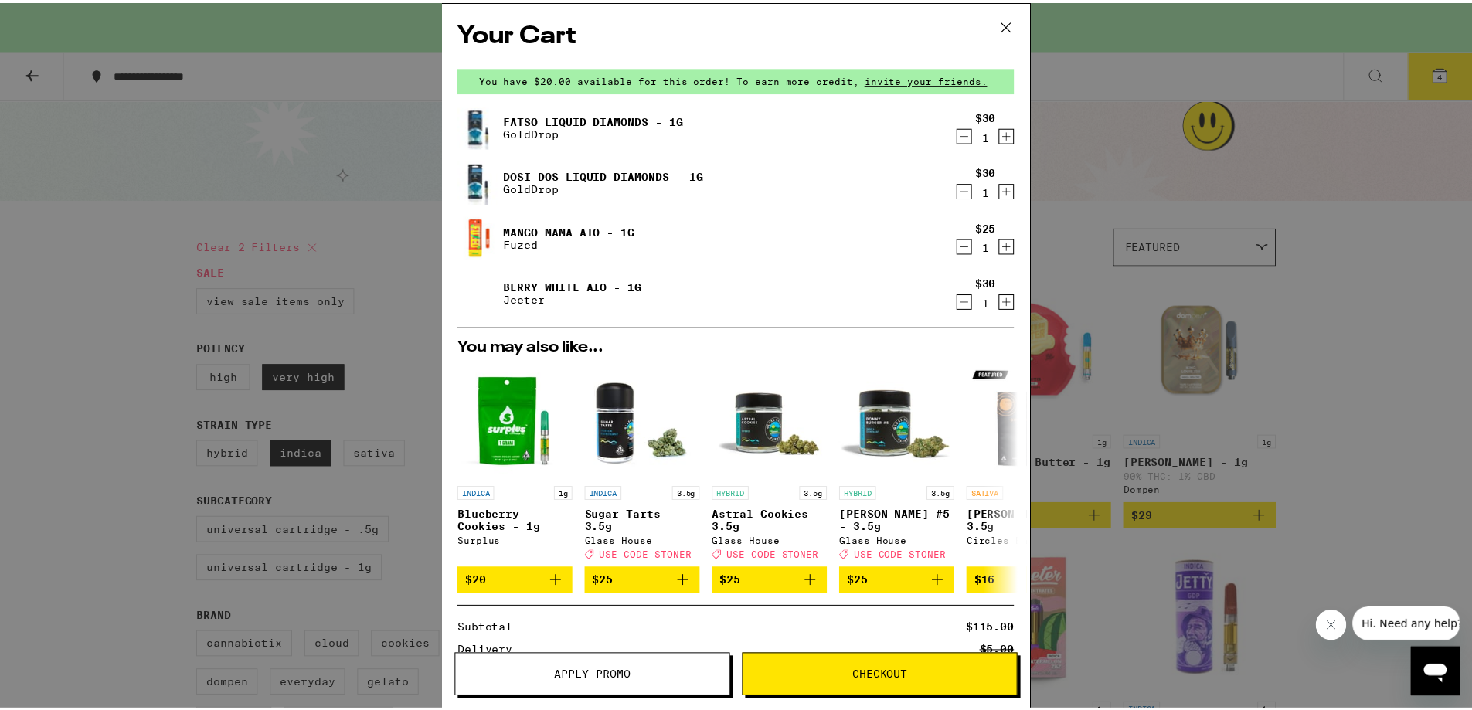
scroll to position [77, 0]
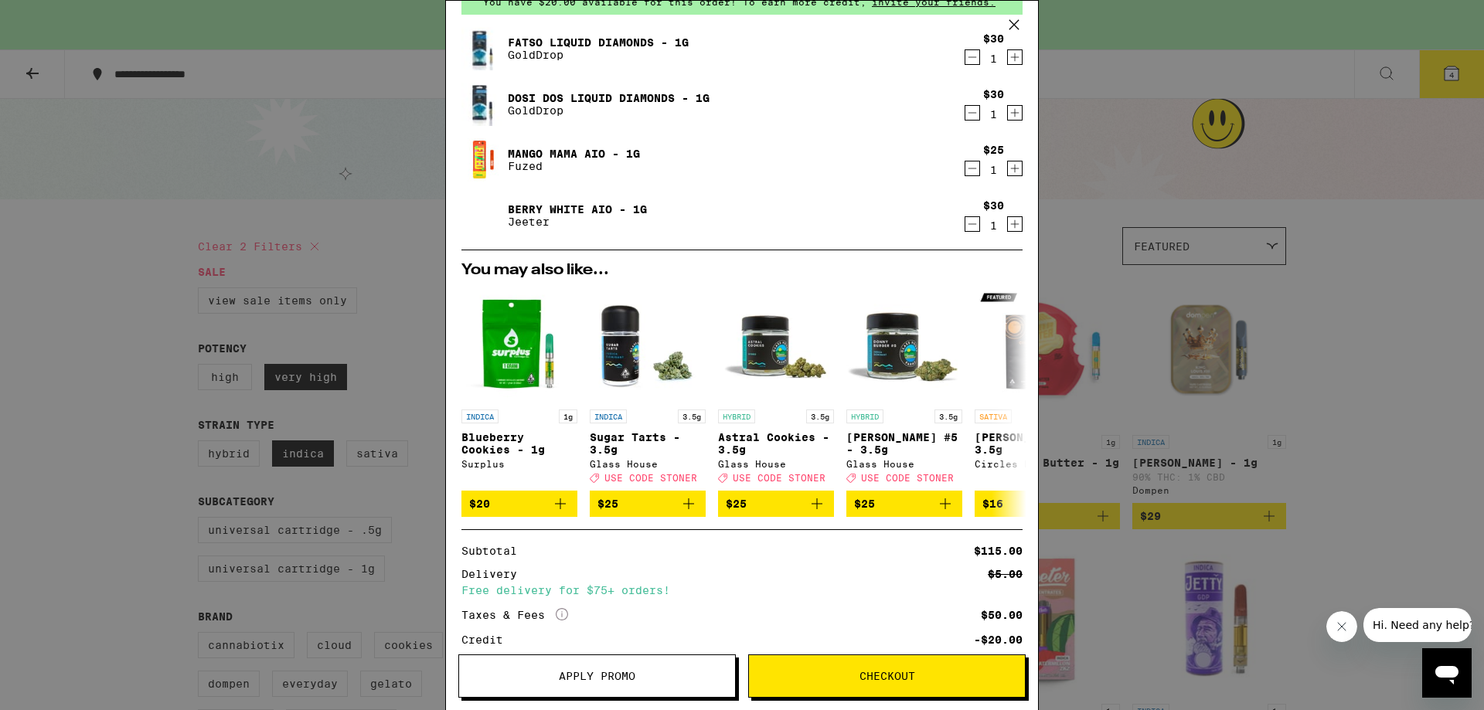
click at [560, 679] on span "Apply Promo" at bounding box center [597, 676] width 77 height 11
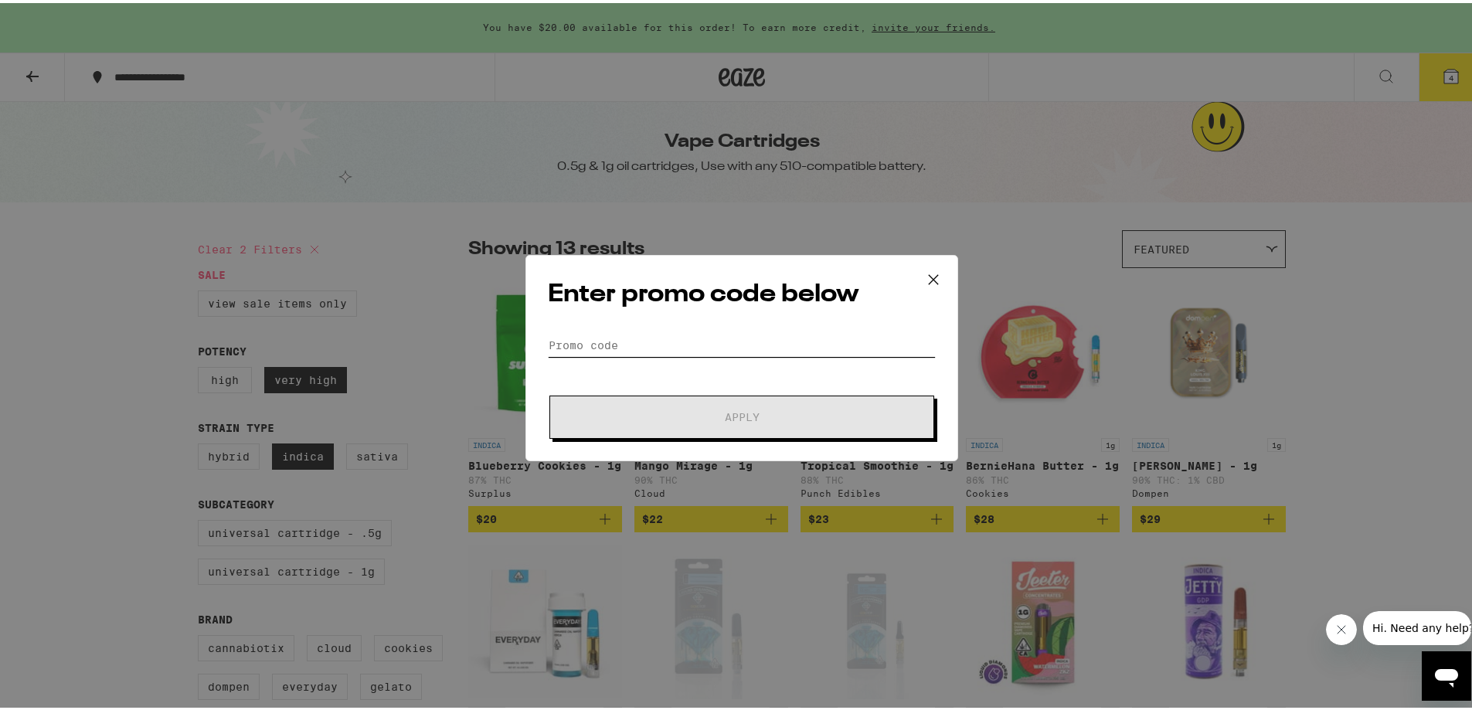
click at [583, 341] on input "Promo Code" at bounding box center [742, 342] width 388 height 23
paste input "Thank you for your email. I am off and not returning until [DATE] 8:00 AM"
type input "Thank you for your email. I am off and not returning until [DATE] 8:00 AM"
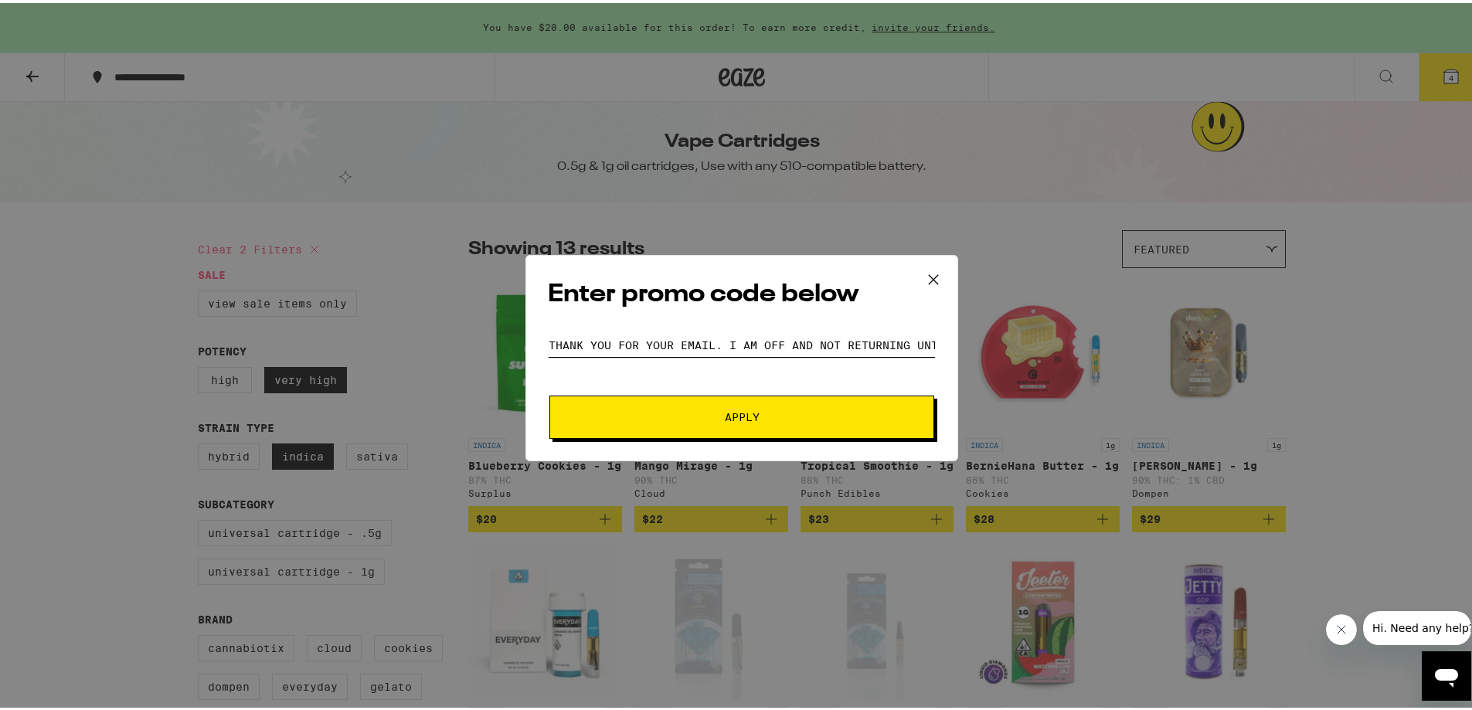
drag, startPoint x: 929, startPoint y: 340, endPoint x: 379, endPoint y: 400, distance: 553.5
click at [379, 400] on div "Enter promo code below Promo Code Thank you for your email. I am off and not re…" at bounding box center [742, 355] width 1484 height 710
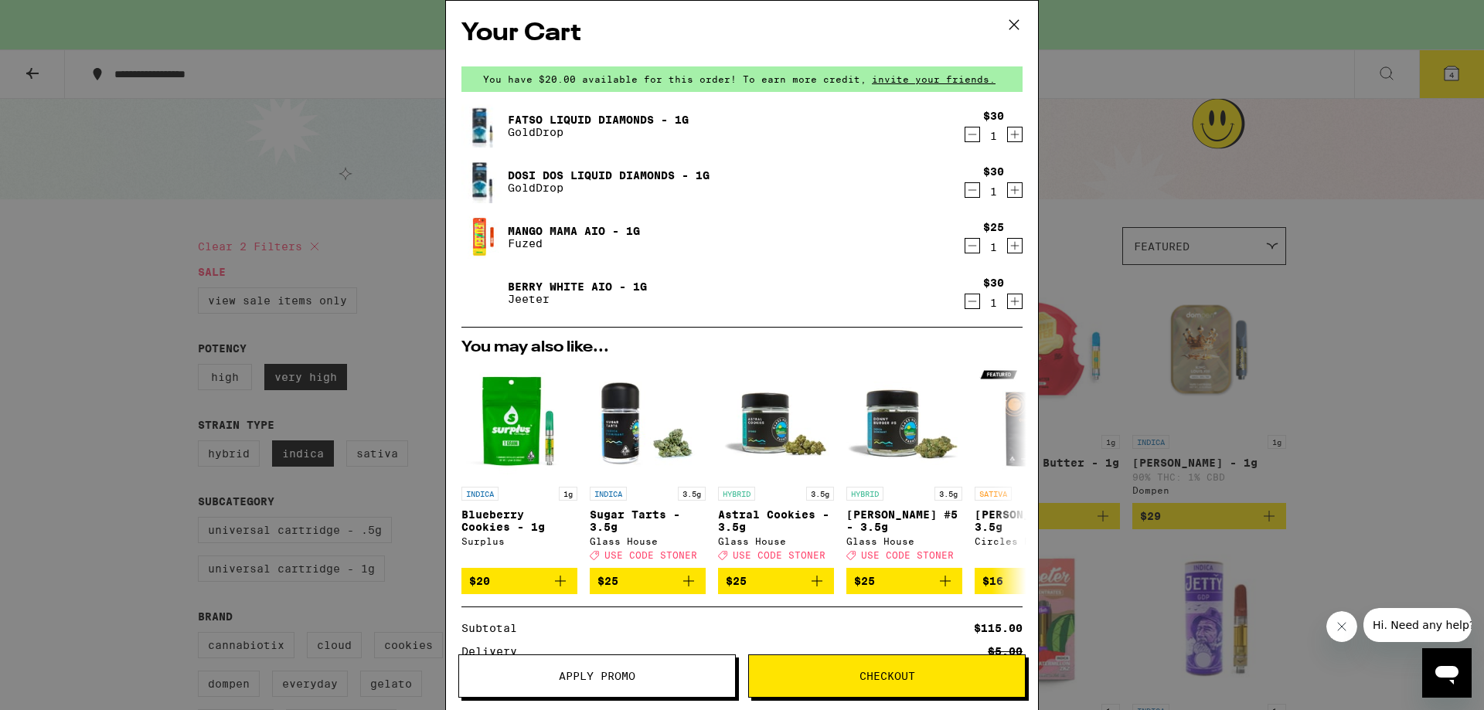
click at [622, 676] on span "Apply Promo" at bounding box center [597, 676] width 77 height 11
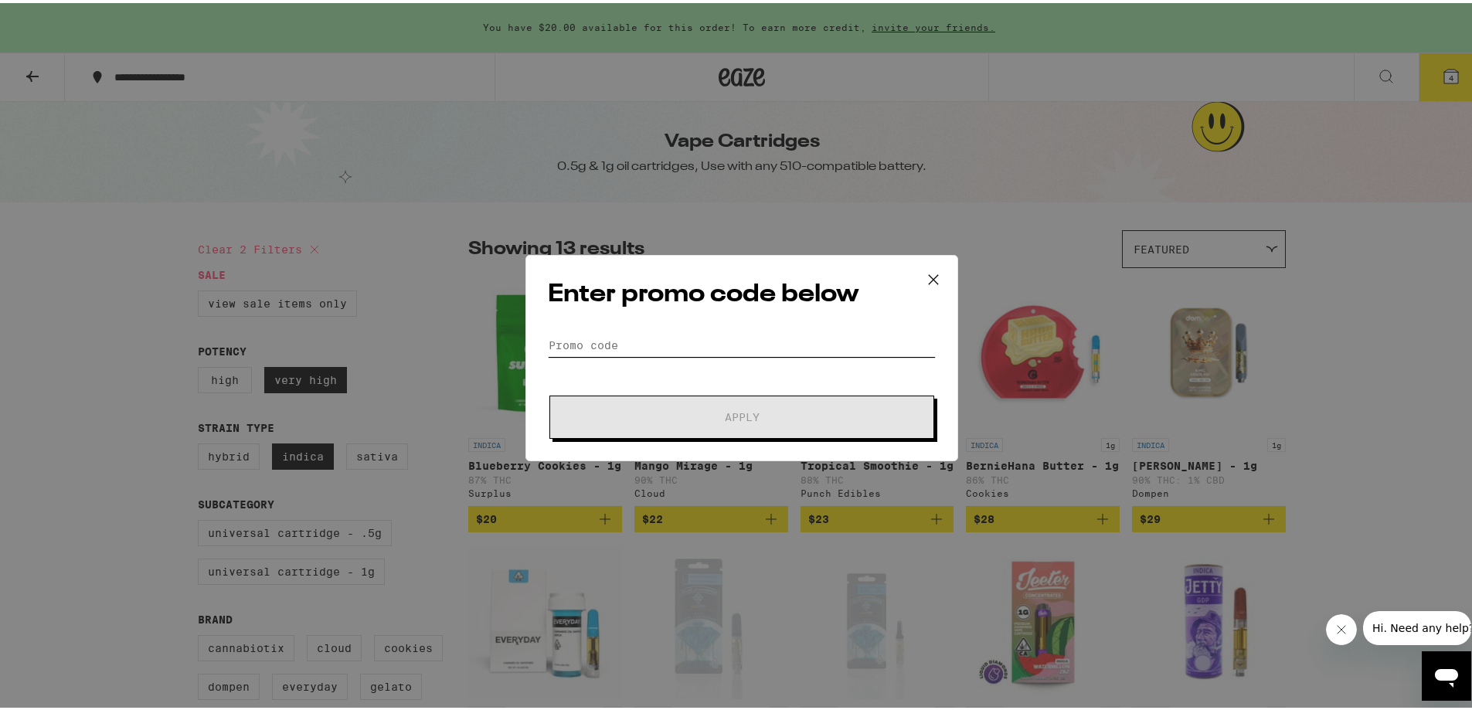
click at [579, 340] on input "Promo Code" at bounding box center [742, 342] width 388 height 23
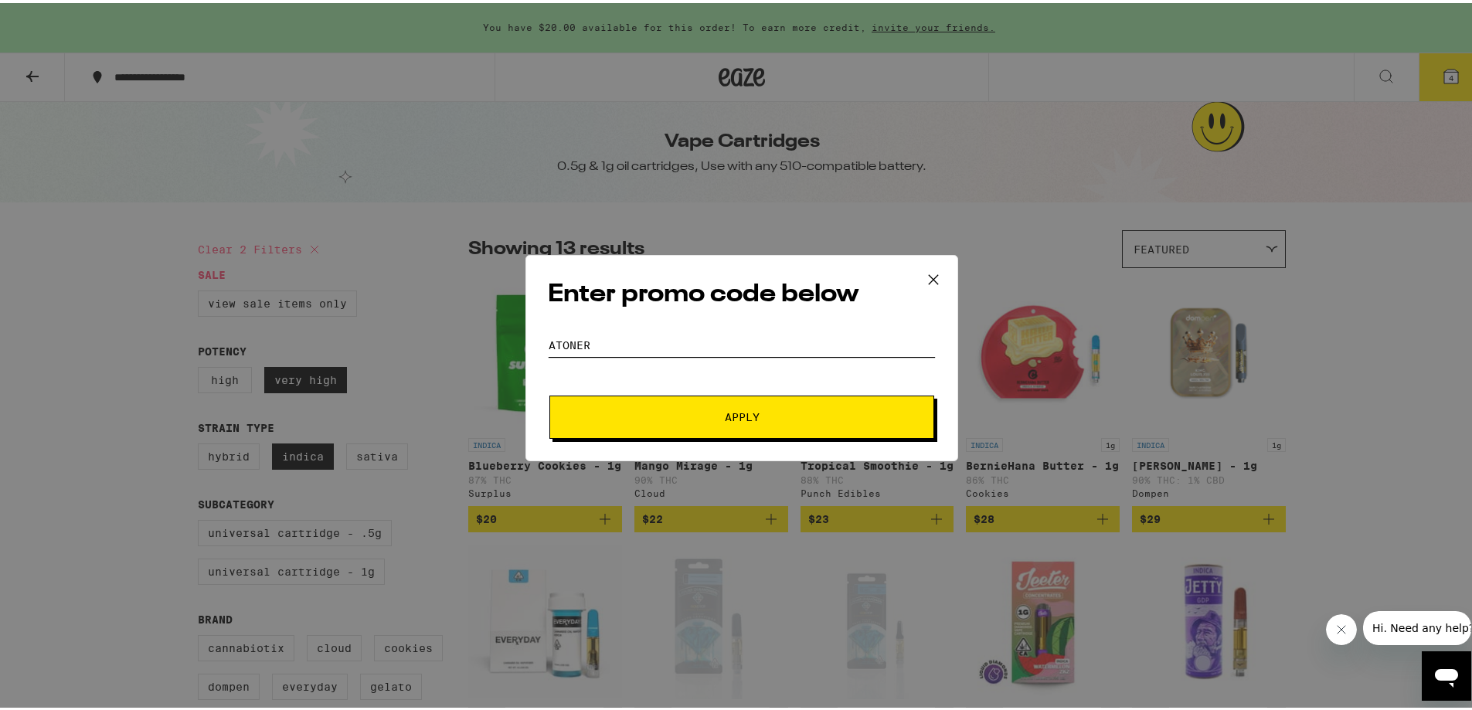
click at [549, 393] on button "Apply" at bounding box center [741, 414] width 385 height 43
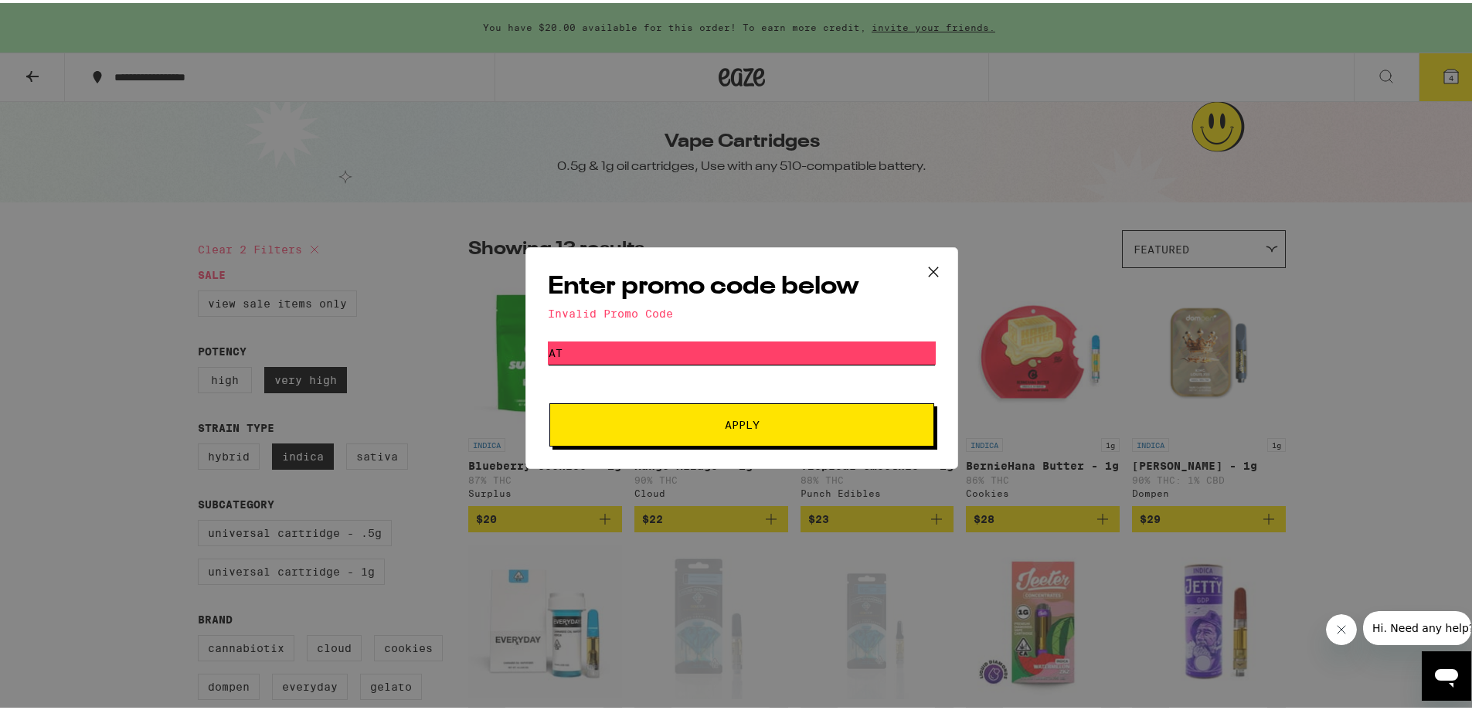
type input "A"
type input "[PERSON_NAME]"
click at [549, 400] on button "Apply" at bounding box center [741, 421] width 385 height 43
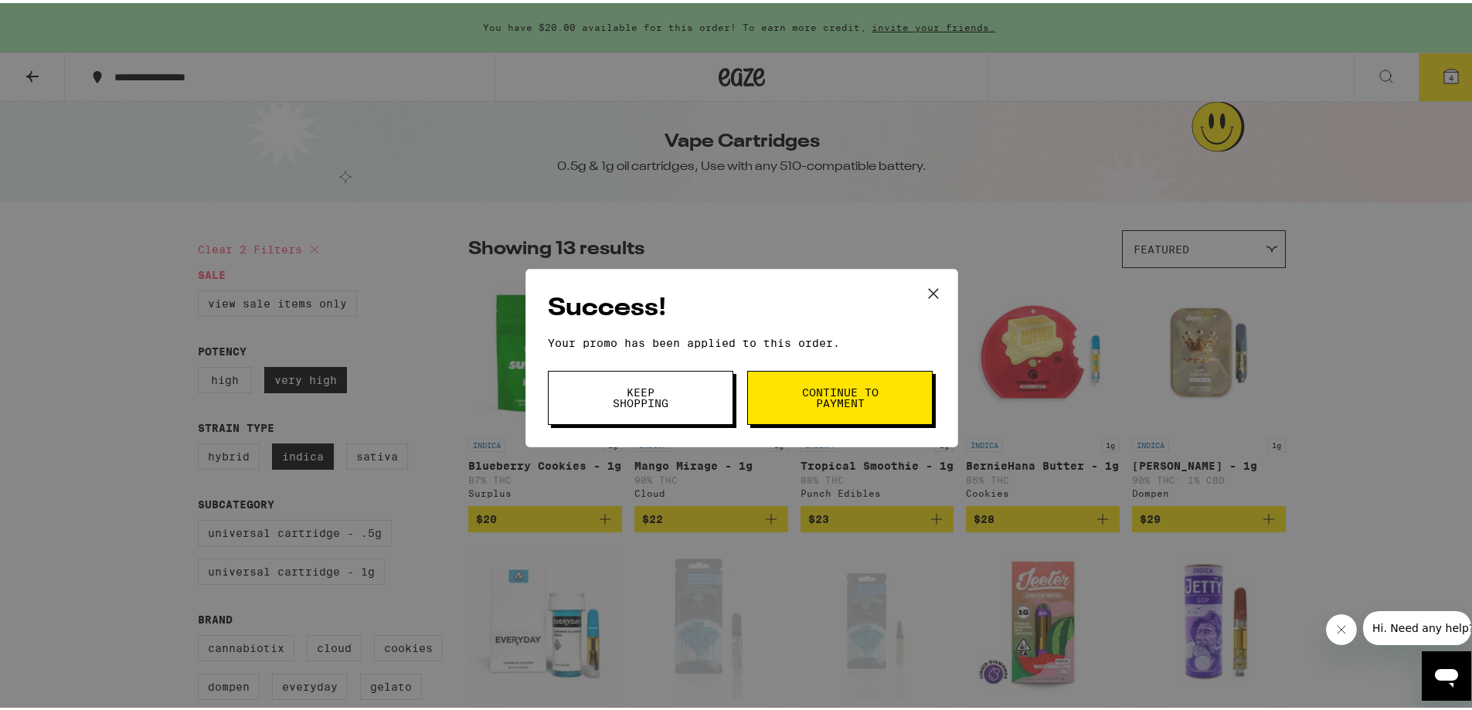
click at [639, 397] on span "Keep Shopping" at bounding box center [640, 395] width 79 height 22
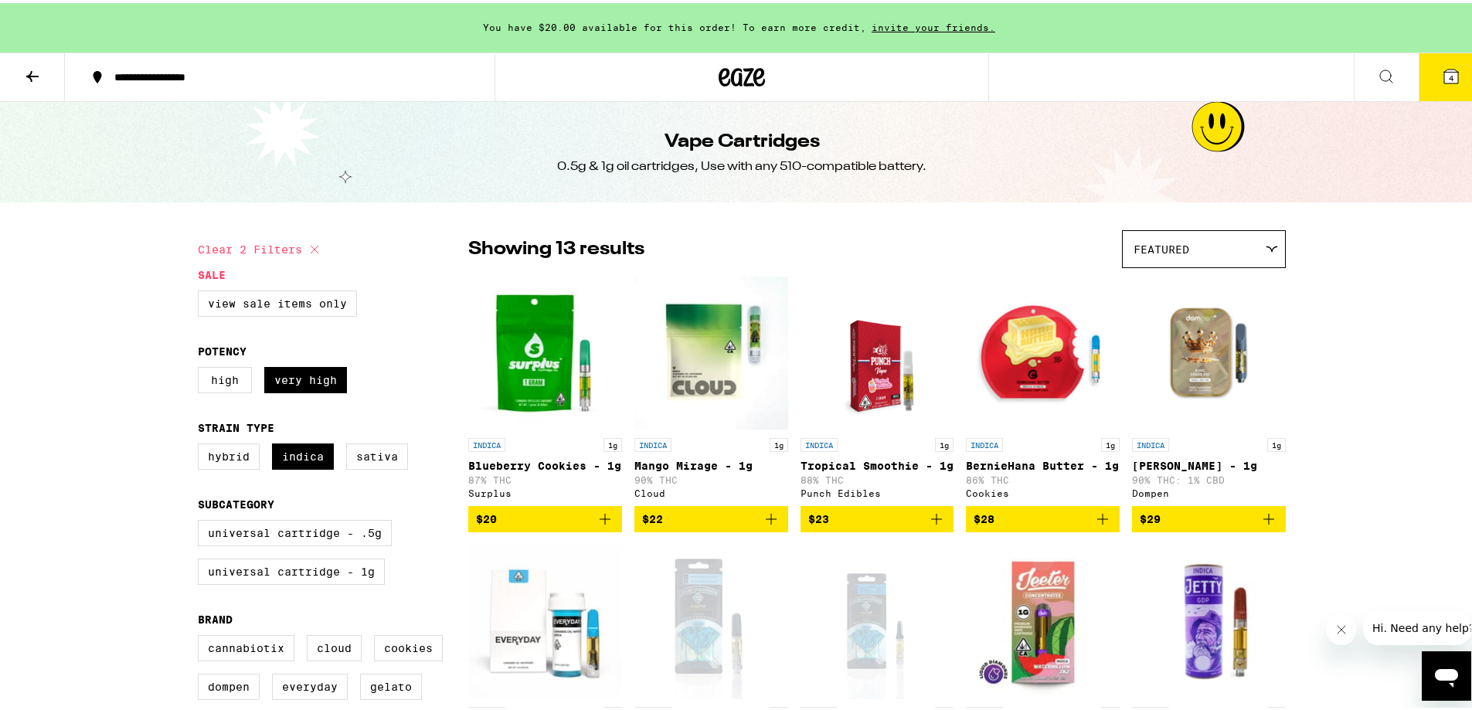
click at [1444, 76] on icon at bounding box center [1451, 73] width 14 height 14
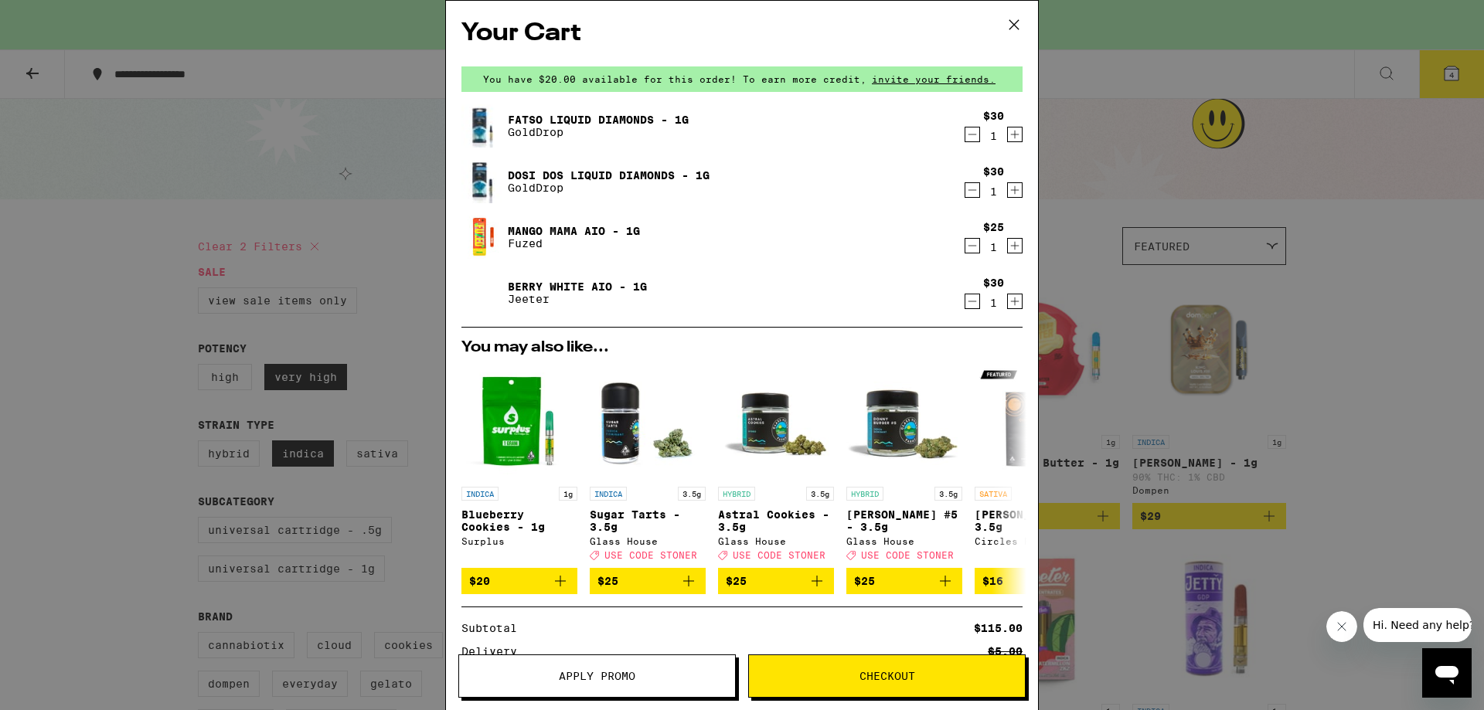
click at [879, 675] on span "Checkout" at bounding box center [887, 676] width 56 height 11
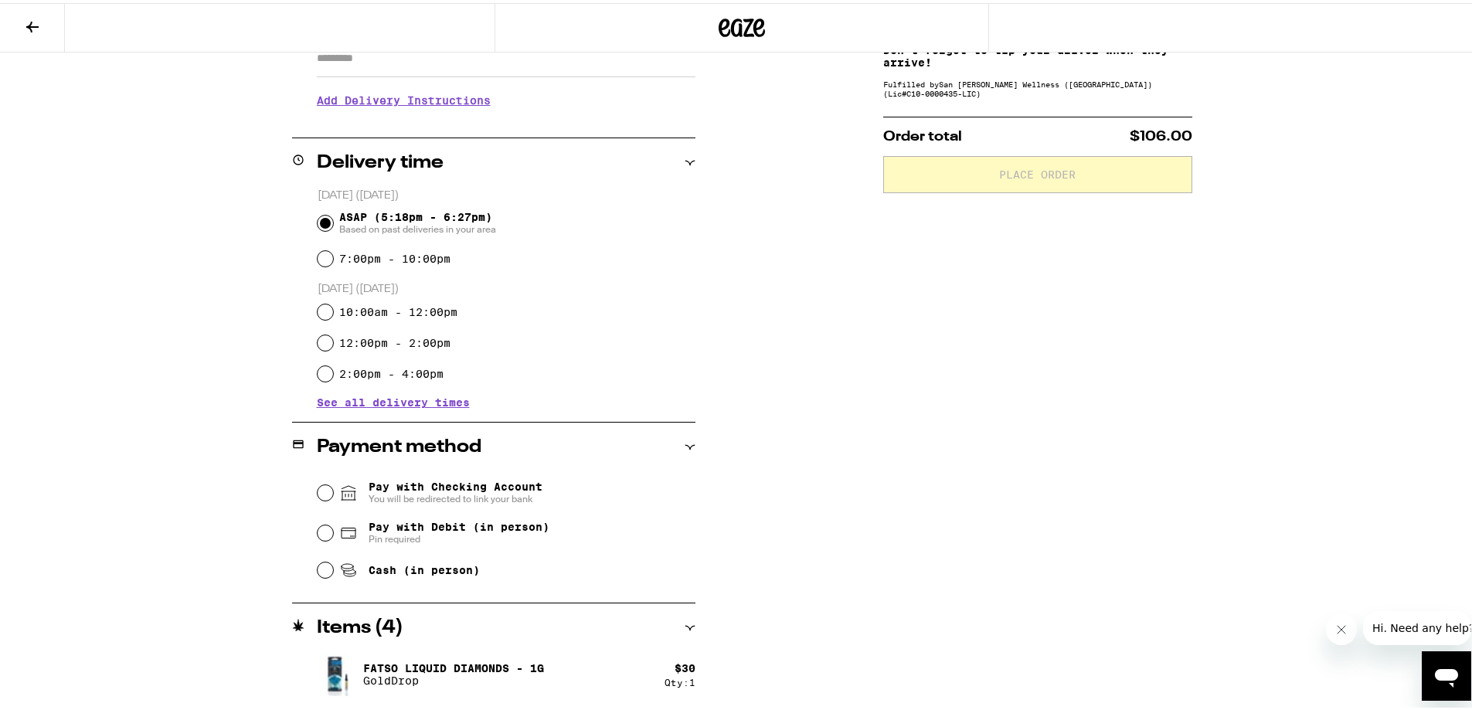
scroll to position [309, 0]
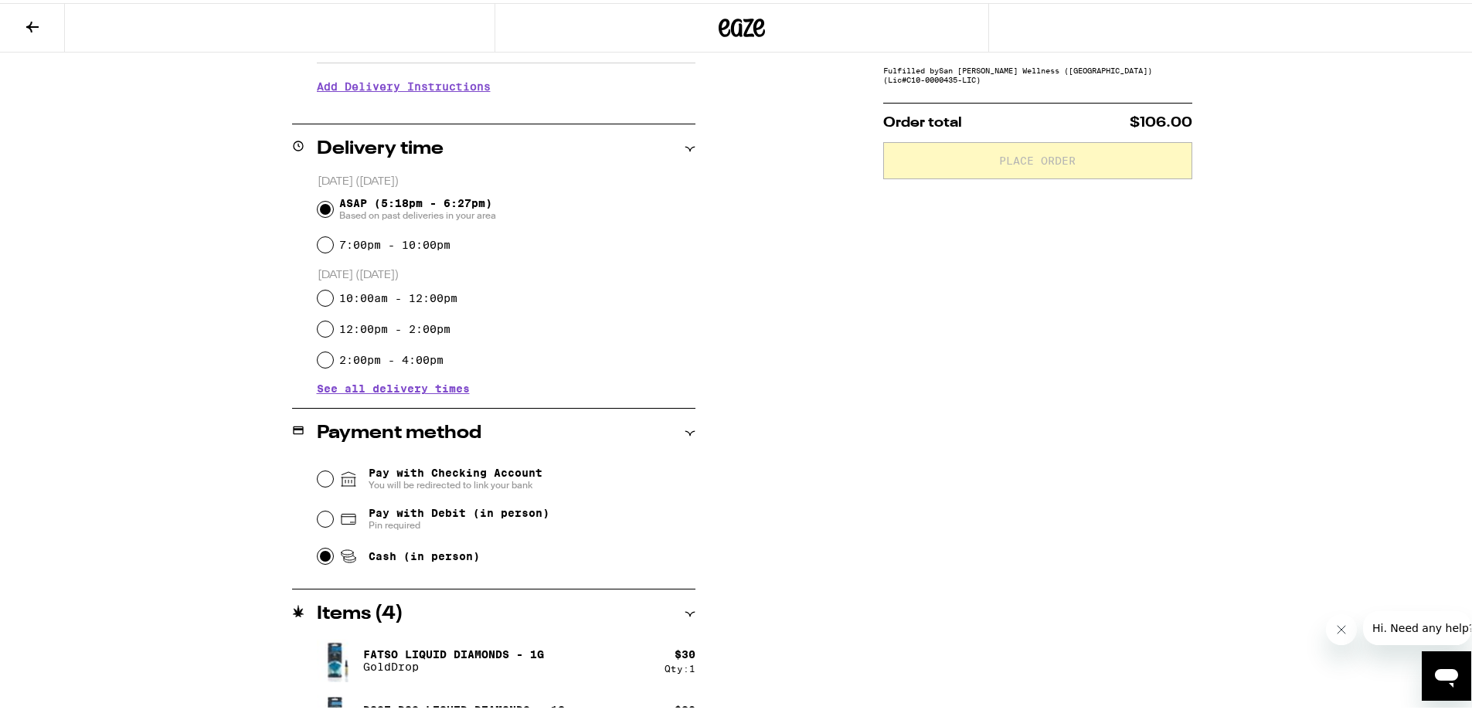
click at [319, 557] on input "Cash (in person)" at bounding box center [325, 553] width 15 height 15
radio input "true"
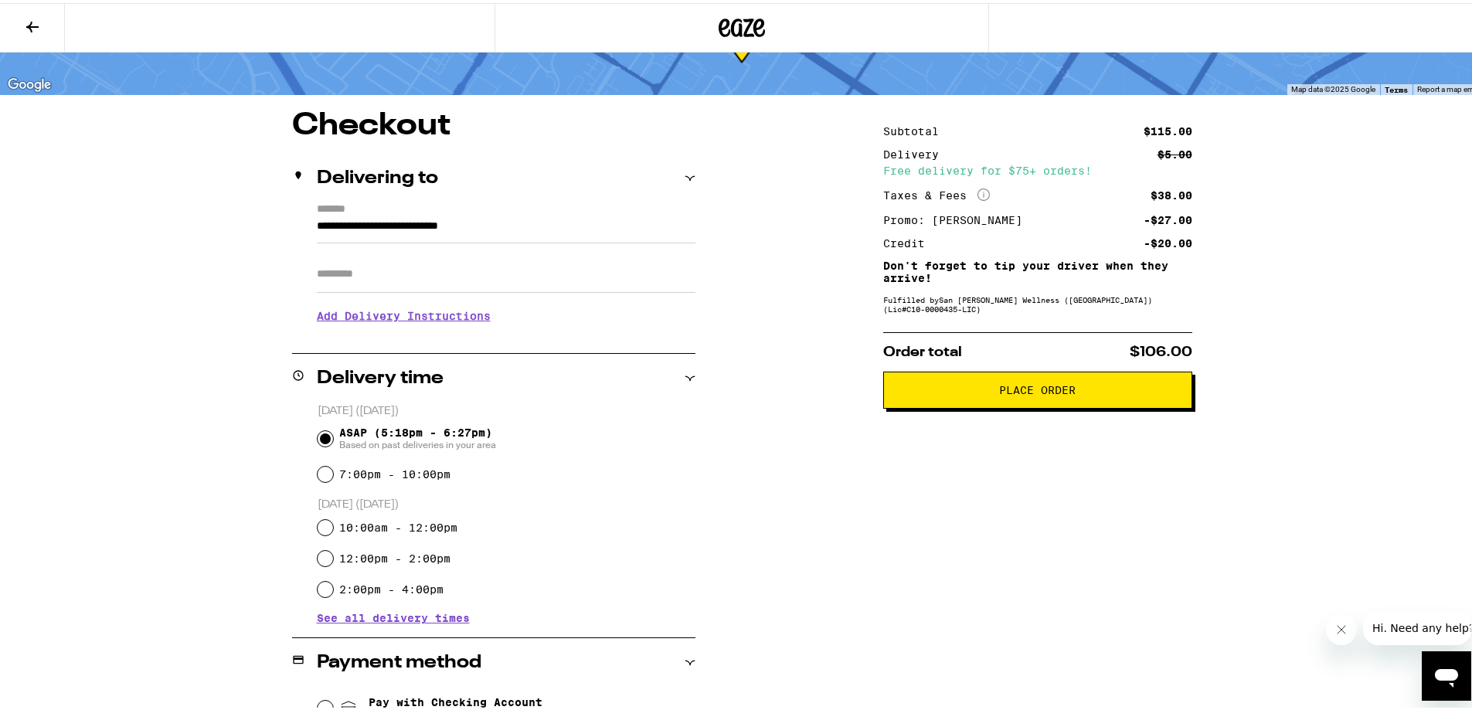
scroll to position [0, 0]
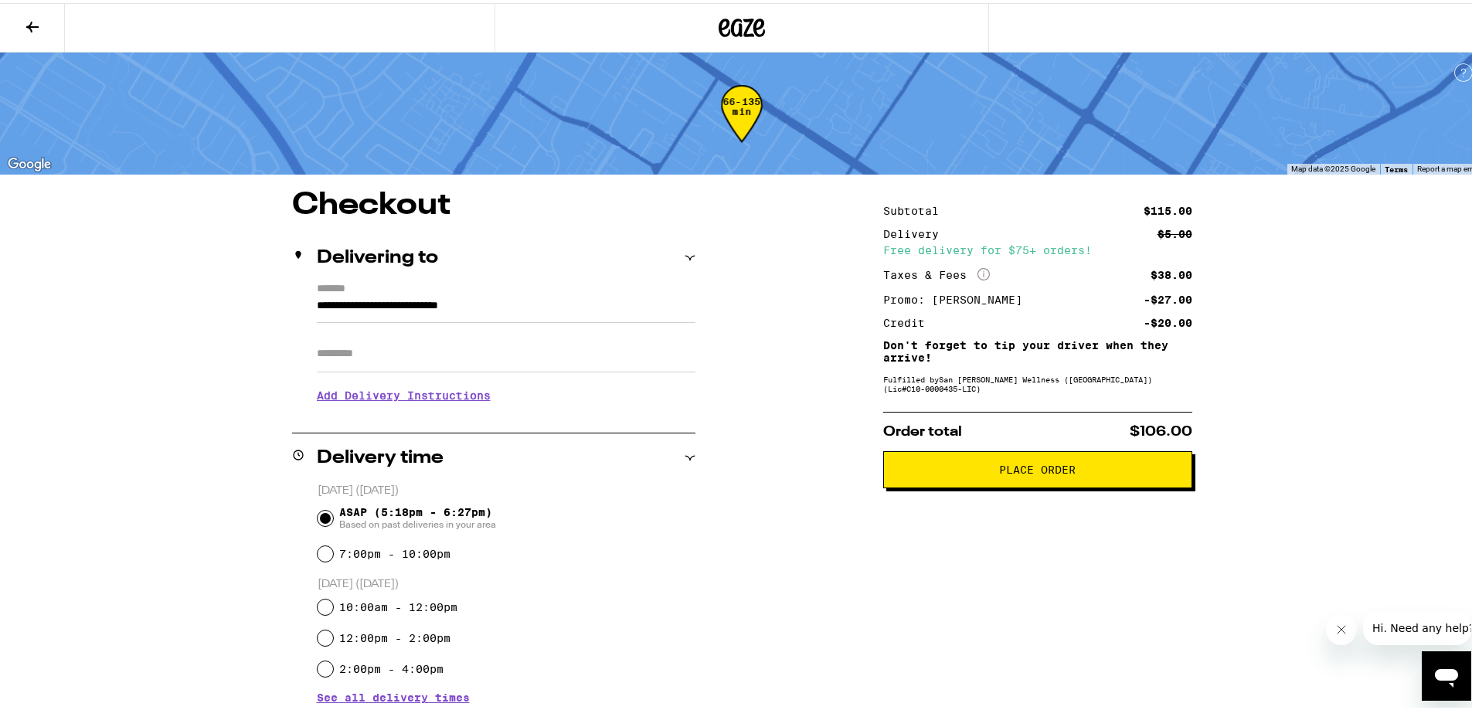
click at [1026, 469] on span "Place Order" at bounding box center [1037, 466] width 77 height 11
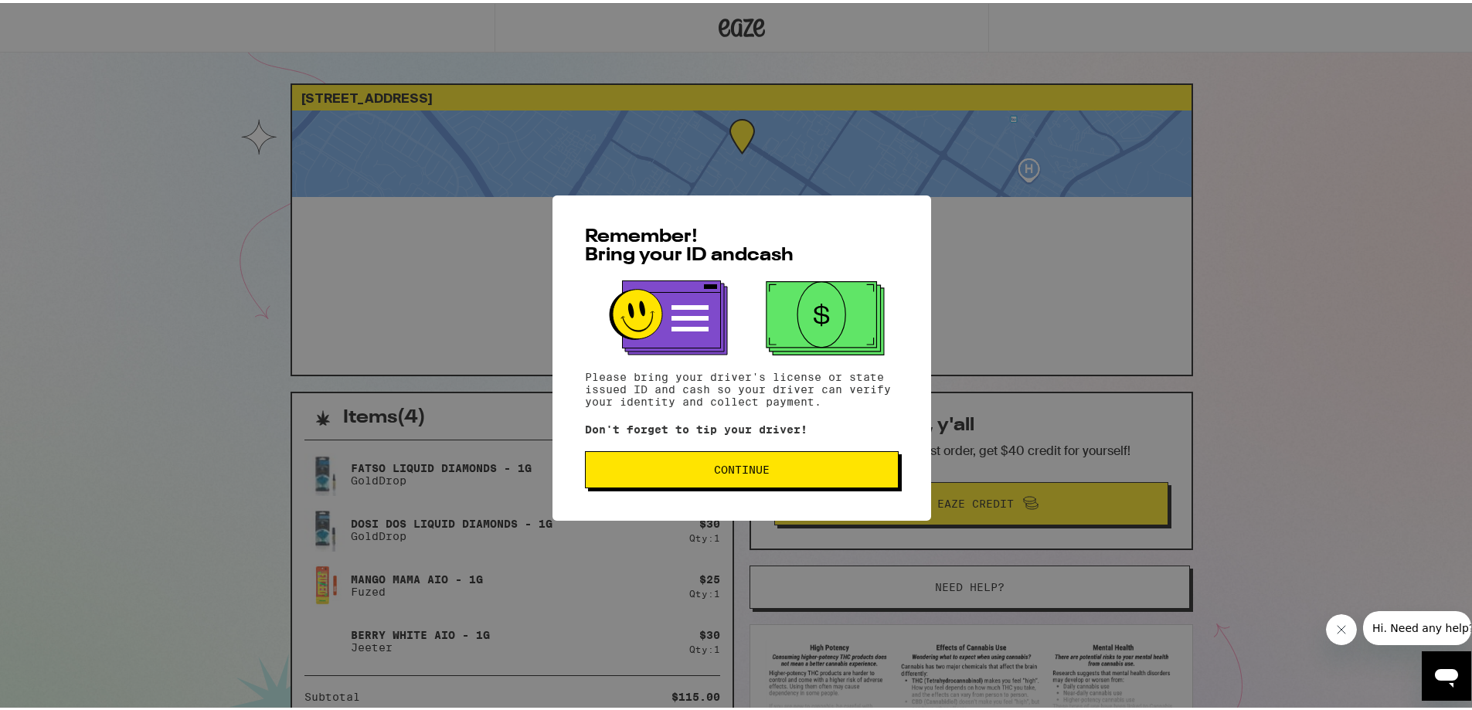
click at [743, 467] on span "Continue" at bounding box center [742, 466] width 56 height 11
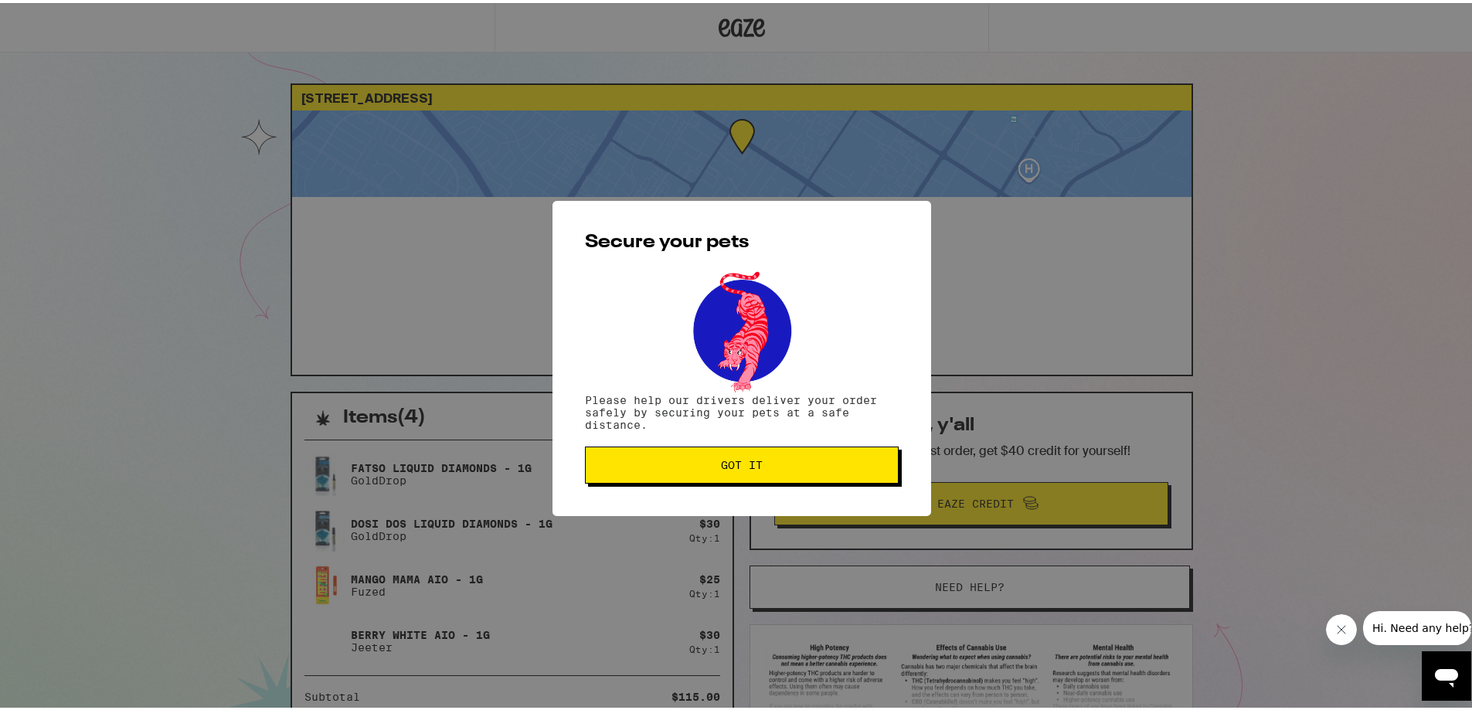
click at [736, 457] on span "Got it" at bounding box center [742, 462] width 42 height 11
